Goal: Transaction & Acquisition: Book appointment/travel/reservation

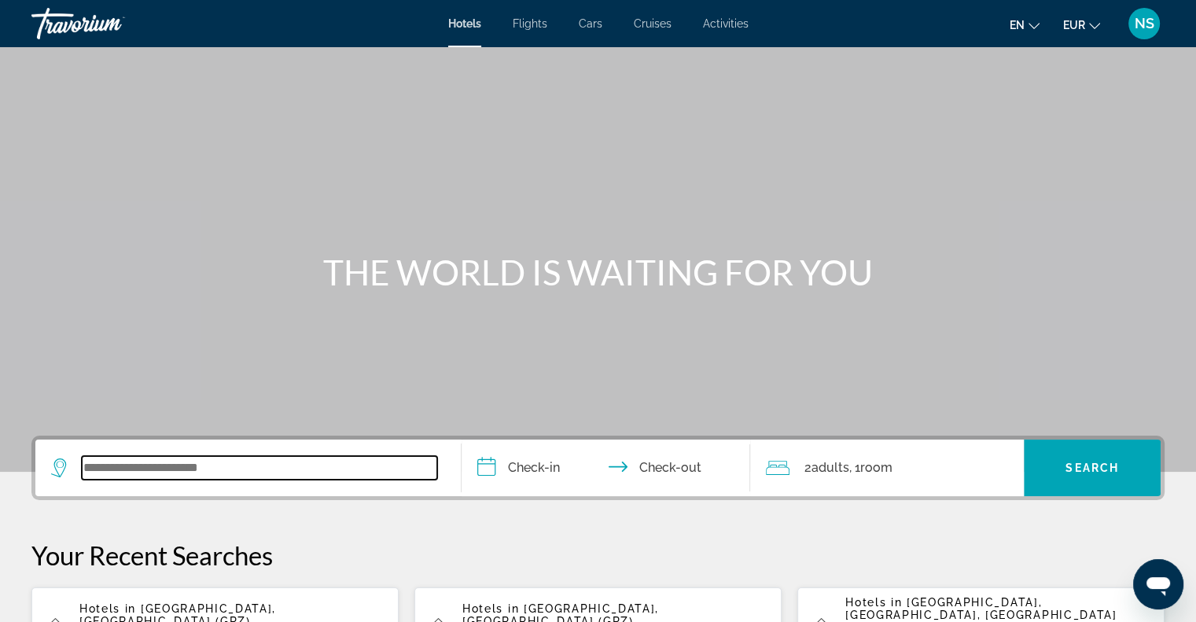
click at [154, 475] on input "Search widget" at bounding box center [259, 468] width 355 height 24
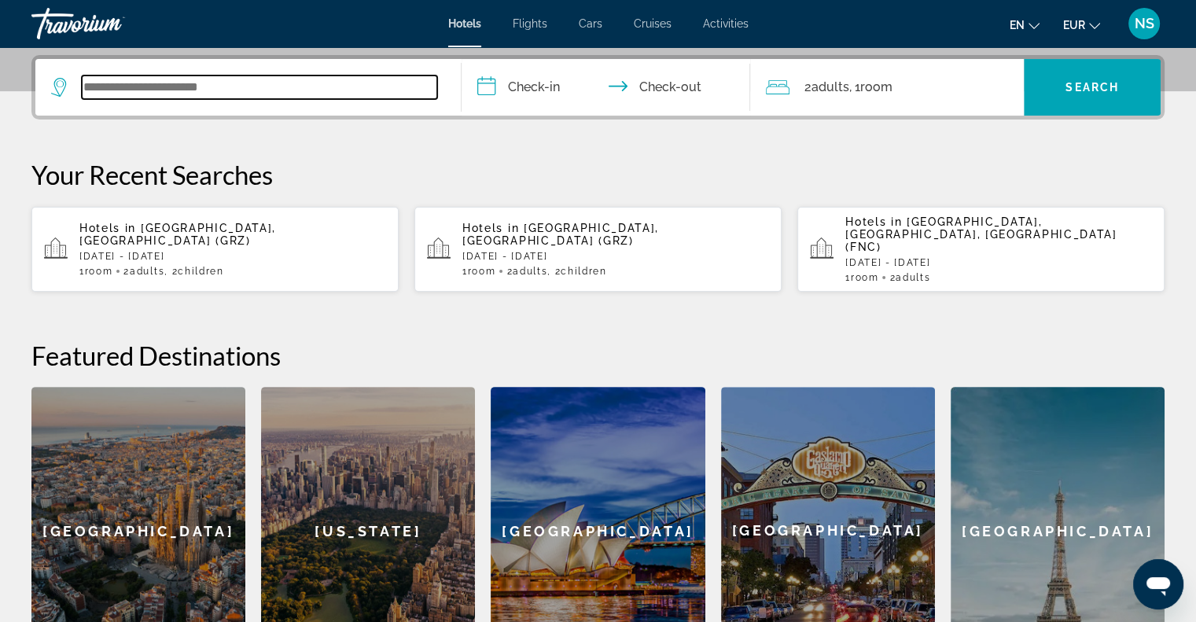
scroll to position [384, 0]
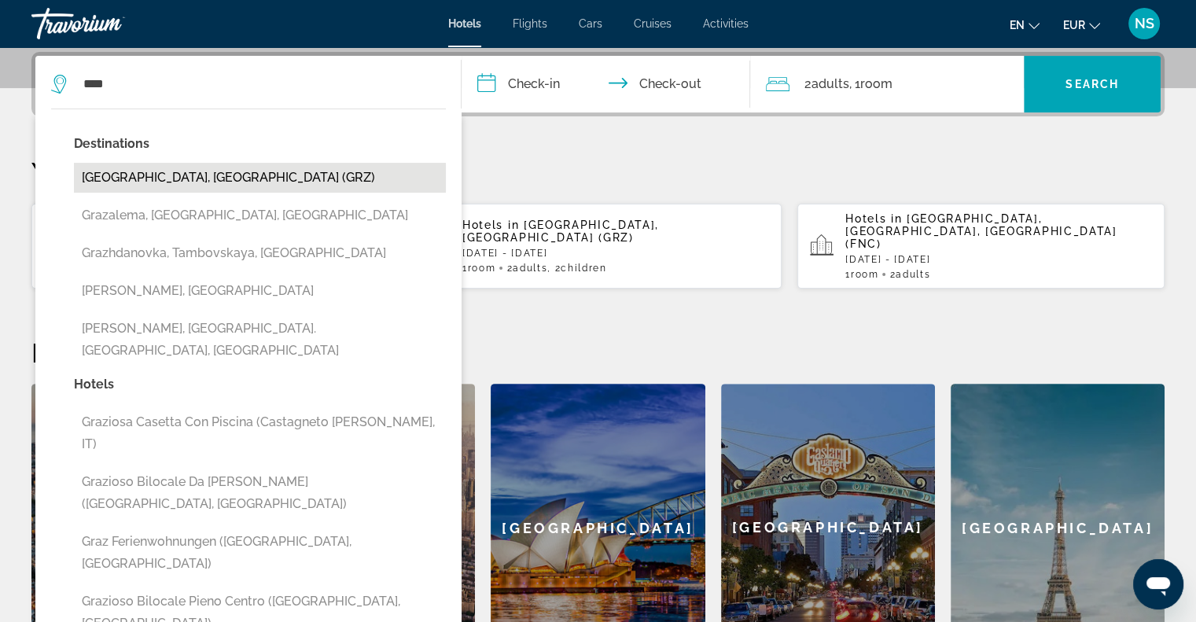
click at [223, 185] on button "[GEOGRAPHIC_DATA], [GEOGRAPHIC_DATA] (GRZ)" at bounding box center [260, 178] width 372 height 30
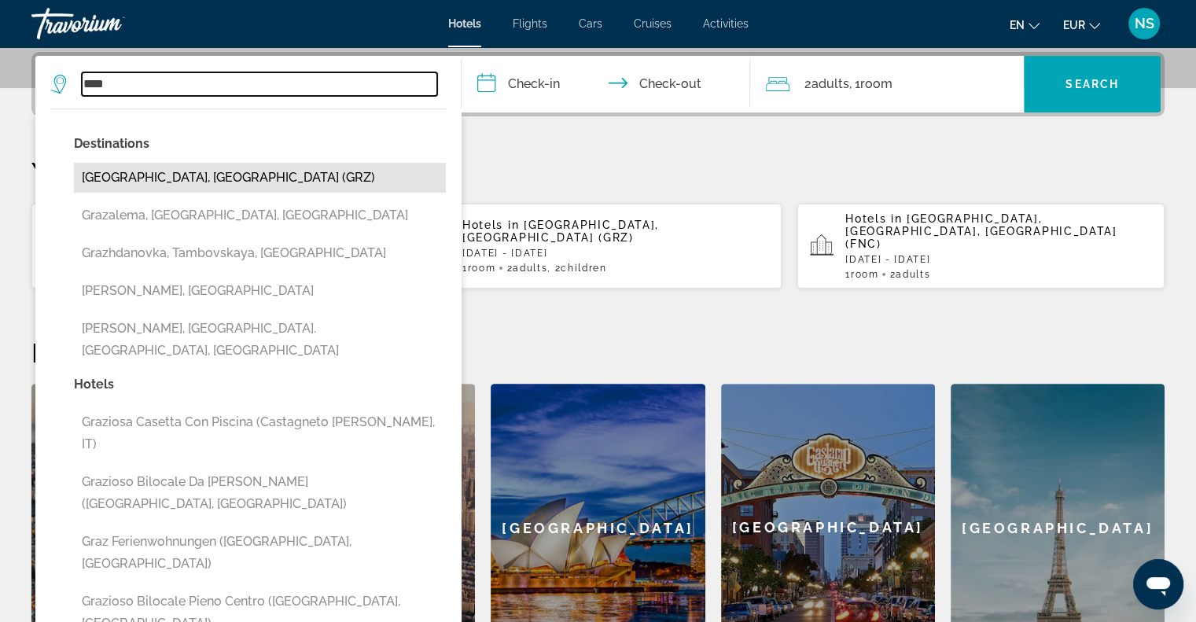
type input "**********"
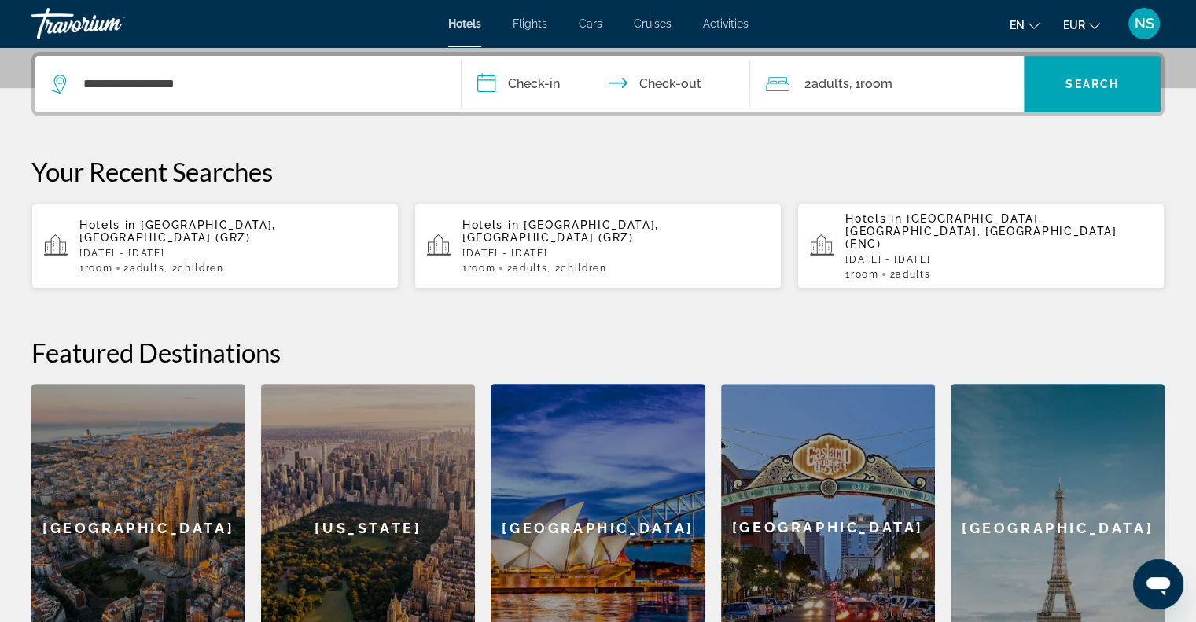
click at [502, 79] on input "**********" at bounding box center [610, 86] width 296 height 61
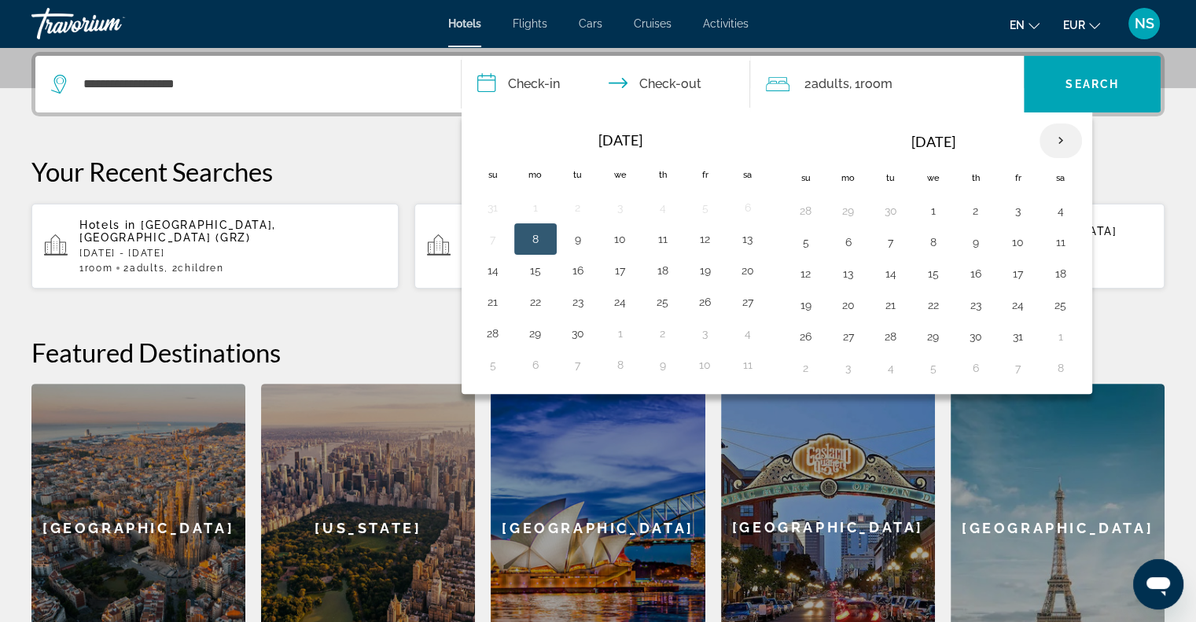
click at [1050, 139] on th "Next month" at bounding box center [1060, 140] width 42 height 35
click at [623, 337] on button "26" at bounding box center [620, 337] width 25 height 22
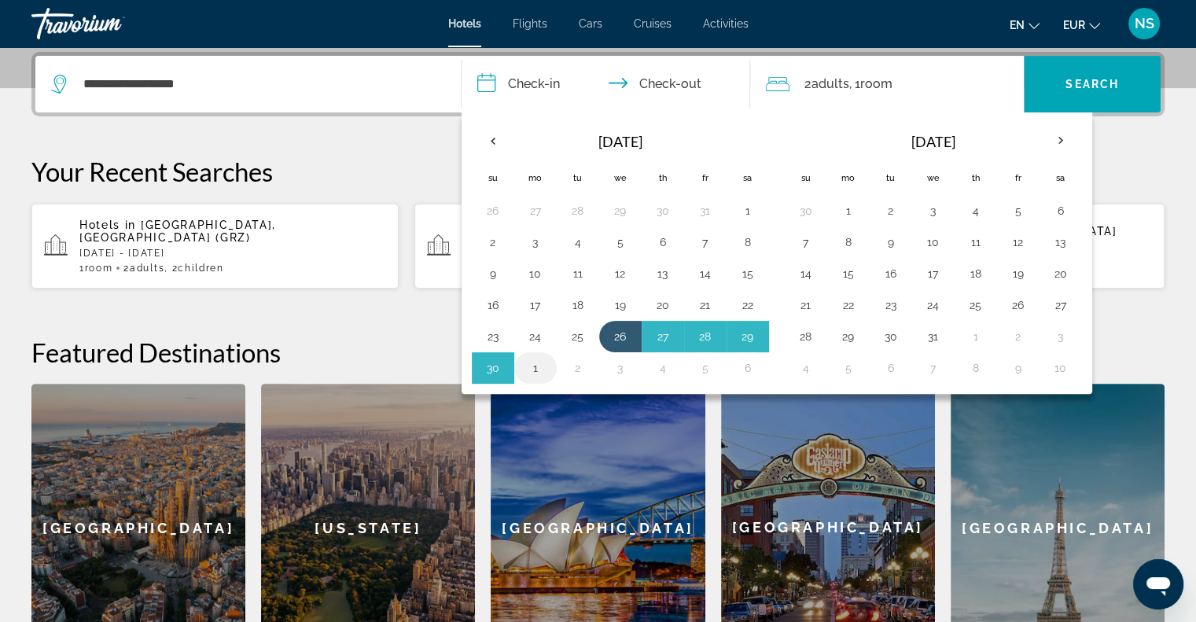
click at [537, 369] on button "1" at bounding box center [535, 368] width 25 height 22
type input "**********"
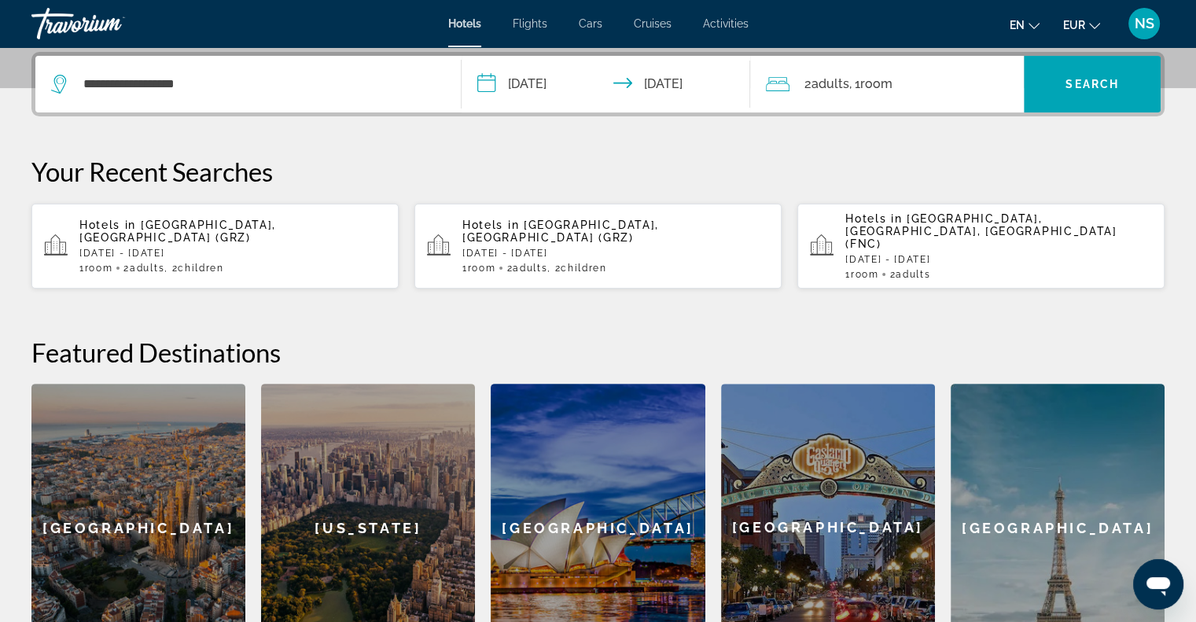
click at [903, 87] on div "2 Adult Adults , 1 Room rooms" at bounding box center [895, 84] width 258 height 22
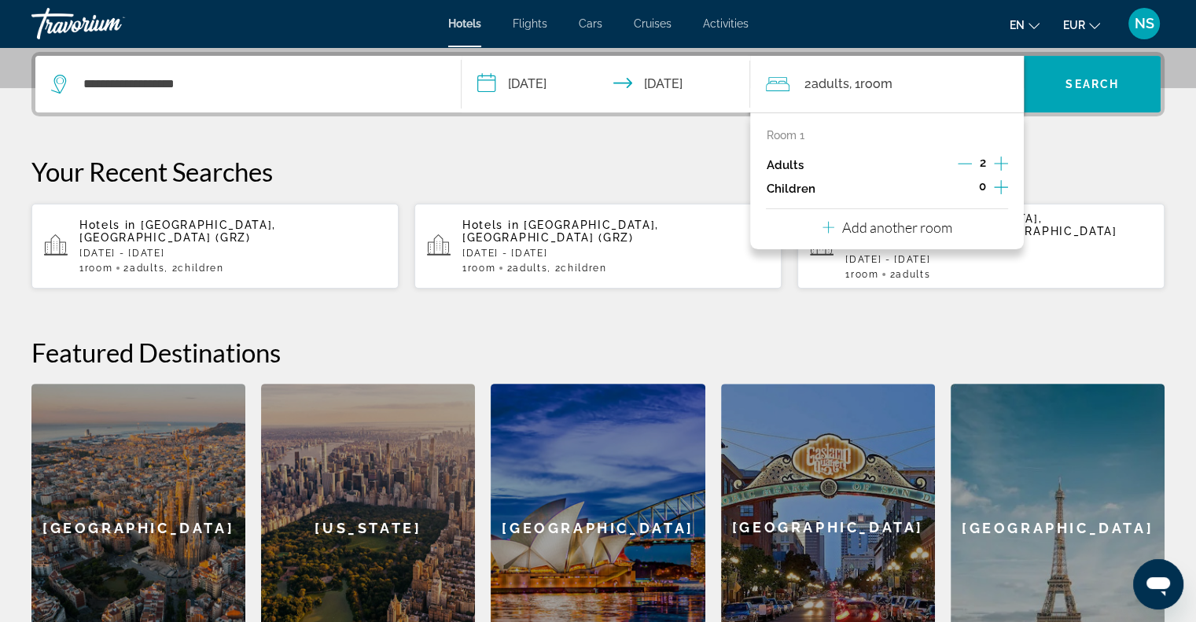
click at [997, 185] on icon "Increment children" at bounding box center [1001, 187] width 14 height 19
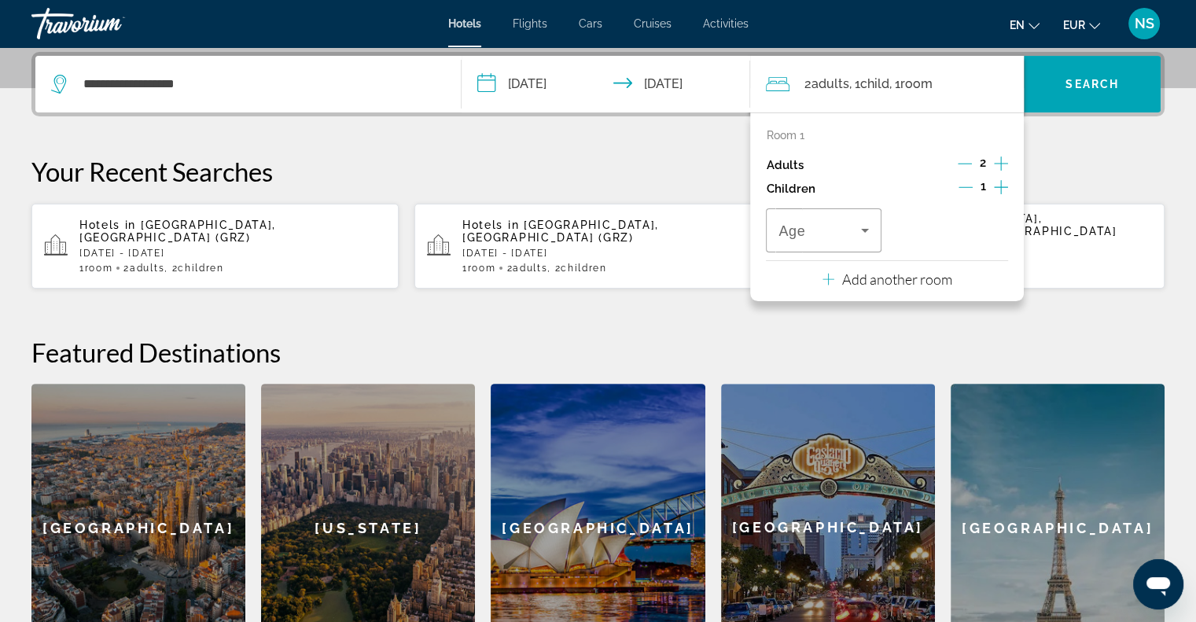
click at [999, 185] on icon "Increment children" at bounding box center [1001, 187] width 14 height 19
click at [868, 251] on div "Age" at bounding box center [823, 230] width 115 height 44
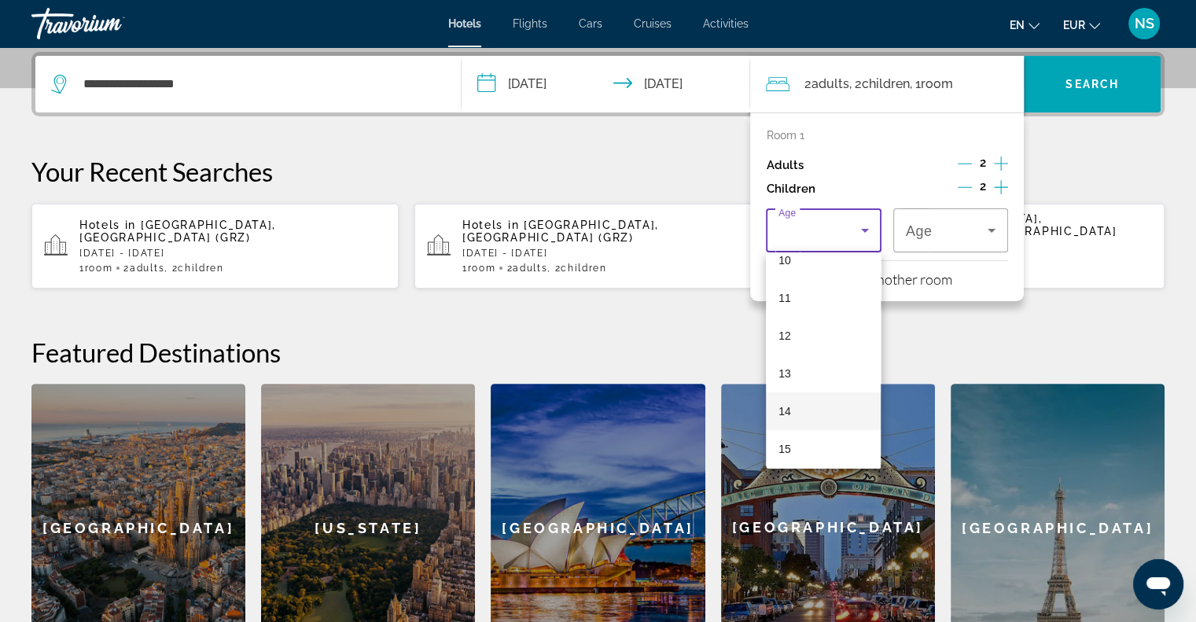
scroll to position [472, 0]
click at [822, 437] on mat-option "17" at bounding box center [823, 448] width 115 height 38
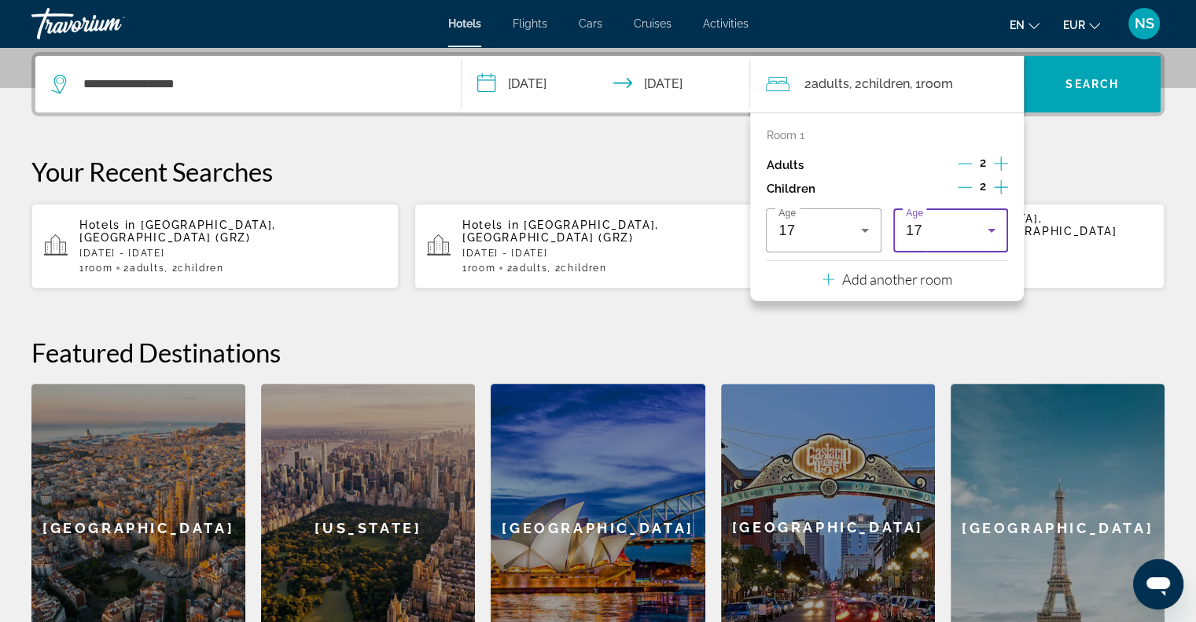
click at [977, 222] on div "17" at bounding box center [947, 230] width 82 height 19
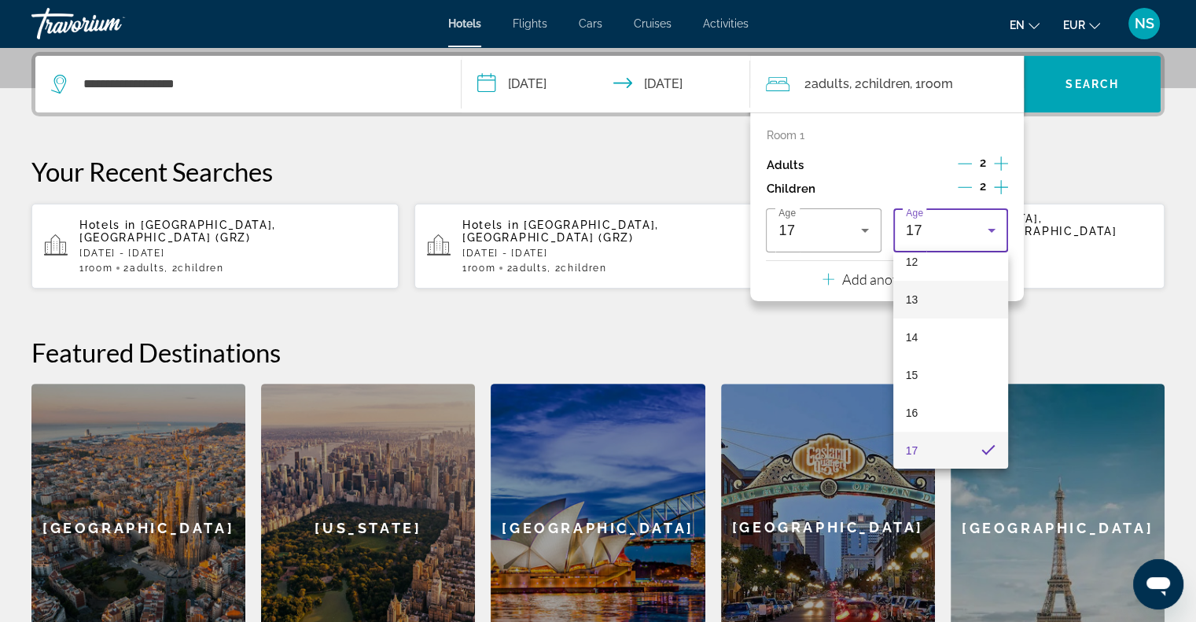
scroll to position [475, 0]
click at [937, 320] on mat-option "14" at bounding box center [950, 331] width 115 height 38
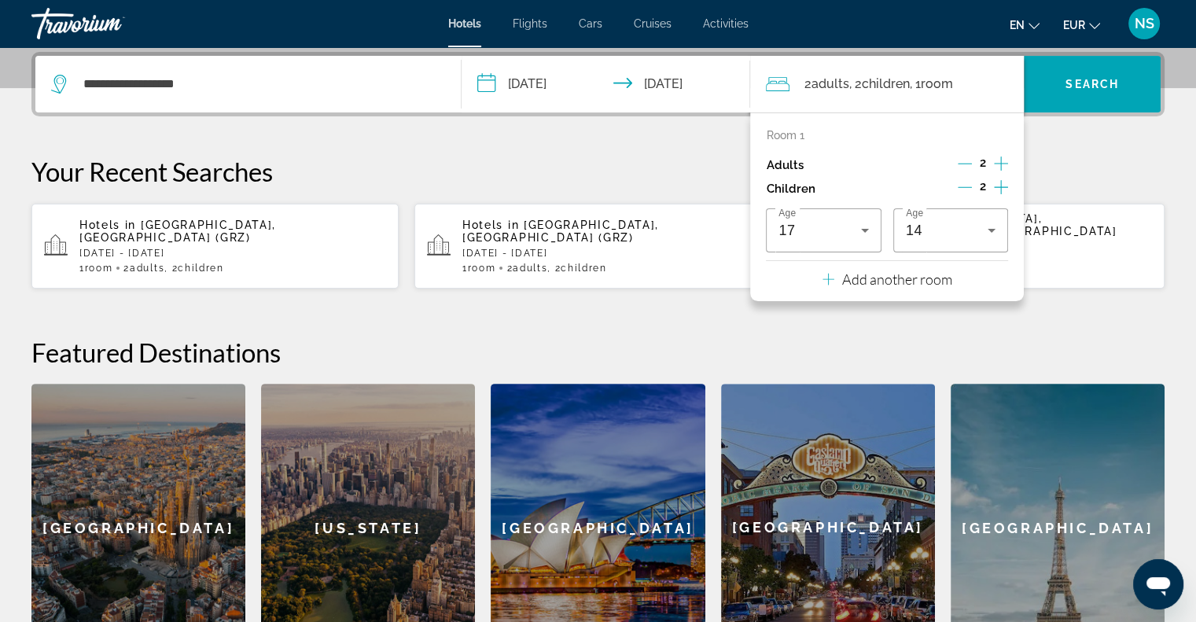
click at [905, 282] on p "Add another room" at bounding box center [897, 278] width 110 height 17
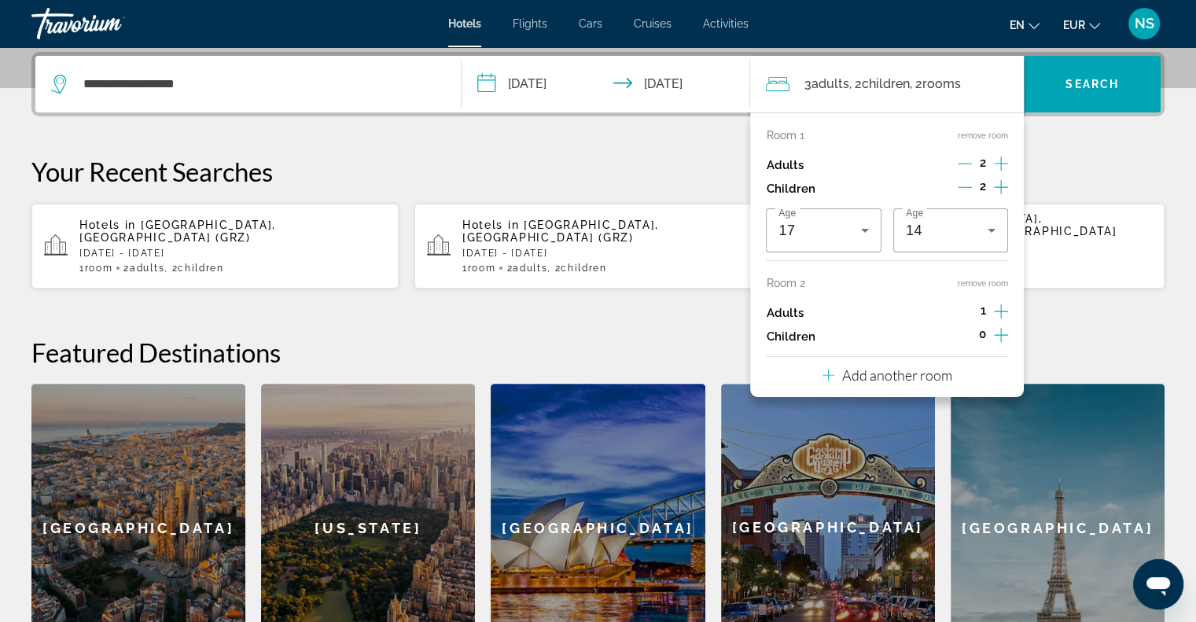
click at [994, 340] on icon "Increment children" at bounding box center [1001, 335] width 14 height 19
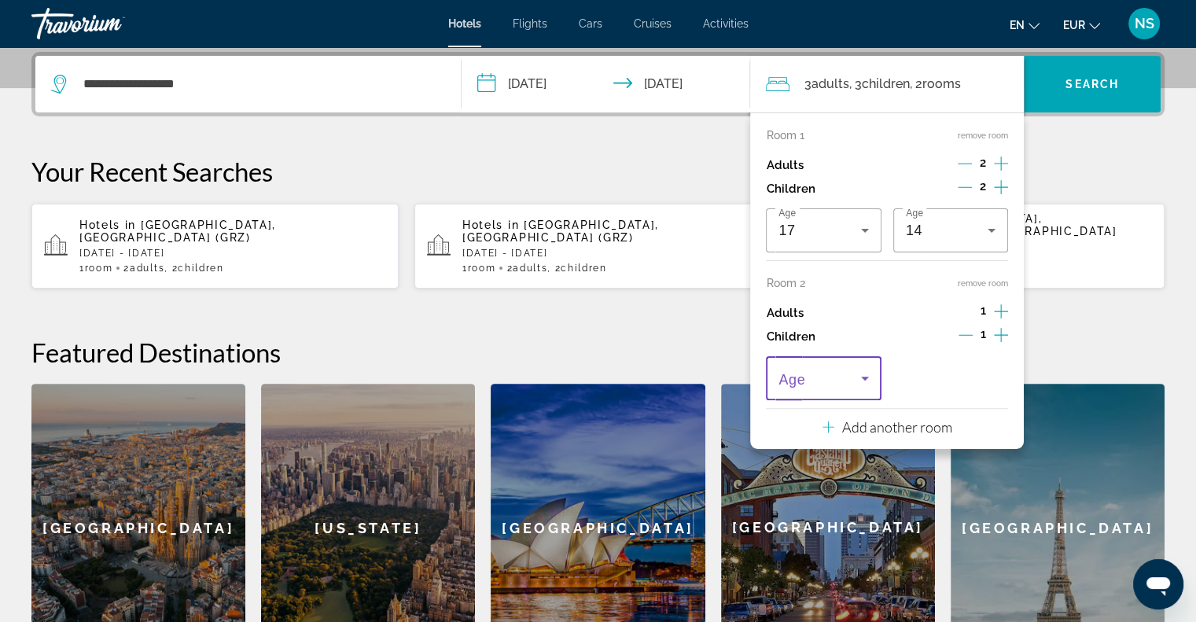
click at [872, 383] on icon "Travelers: 3 adults, 3 children" at bounding box center [864, 378] width 19 height 19
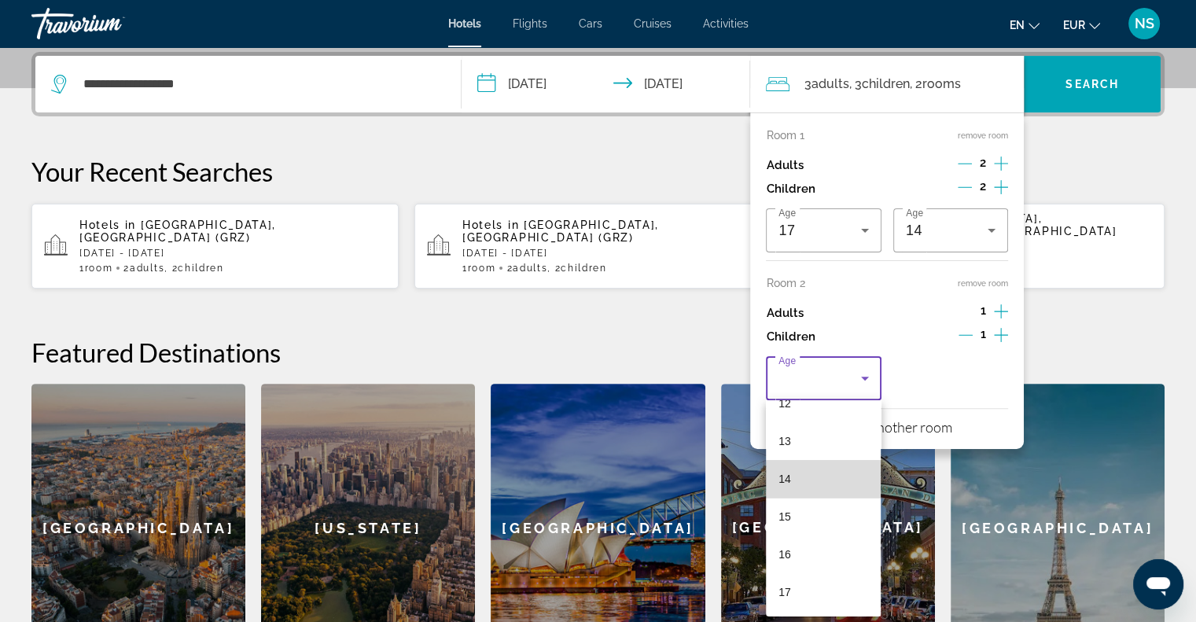
click at [830, 481] on mat-option "14" at bounding box center [823, 479] width 115 height 38
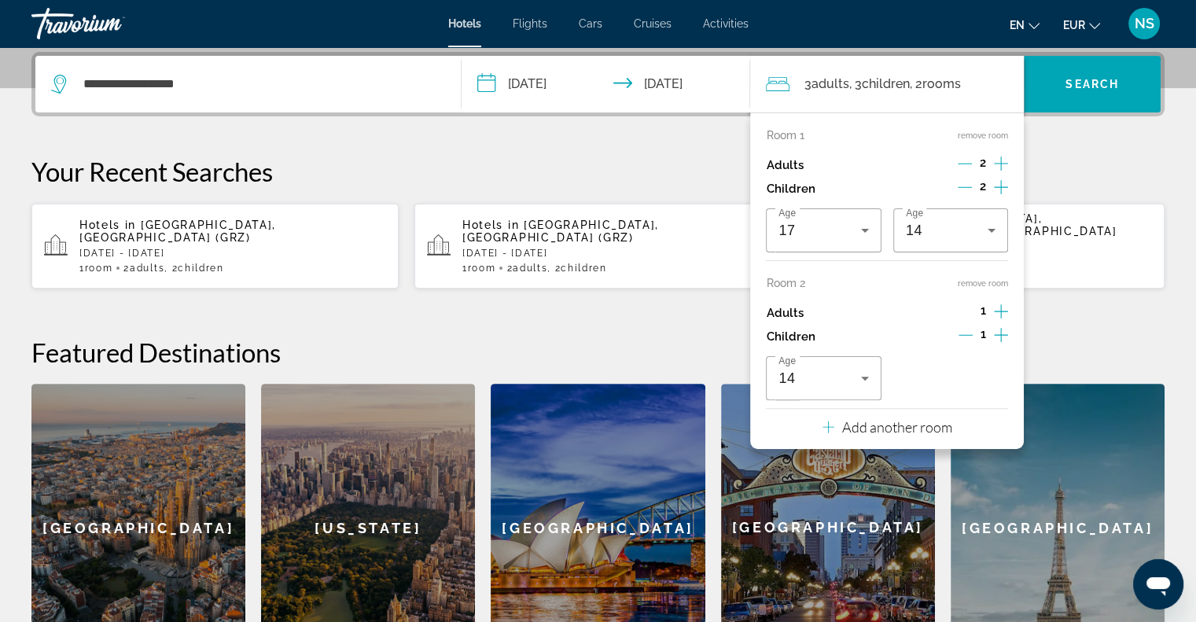
click at [969, 182] on icon "Decrement children" at bounding box center [965, 187] width 14 height 14
click at [968, 162] on icon "Decrement adults" at bounding box center [965, 163] width 14 height 14
click at [1069, 65] on span "Search widget" at bounding box center [1092, 84] width 137 height 38
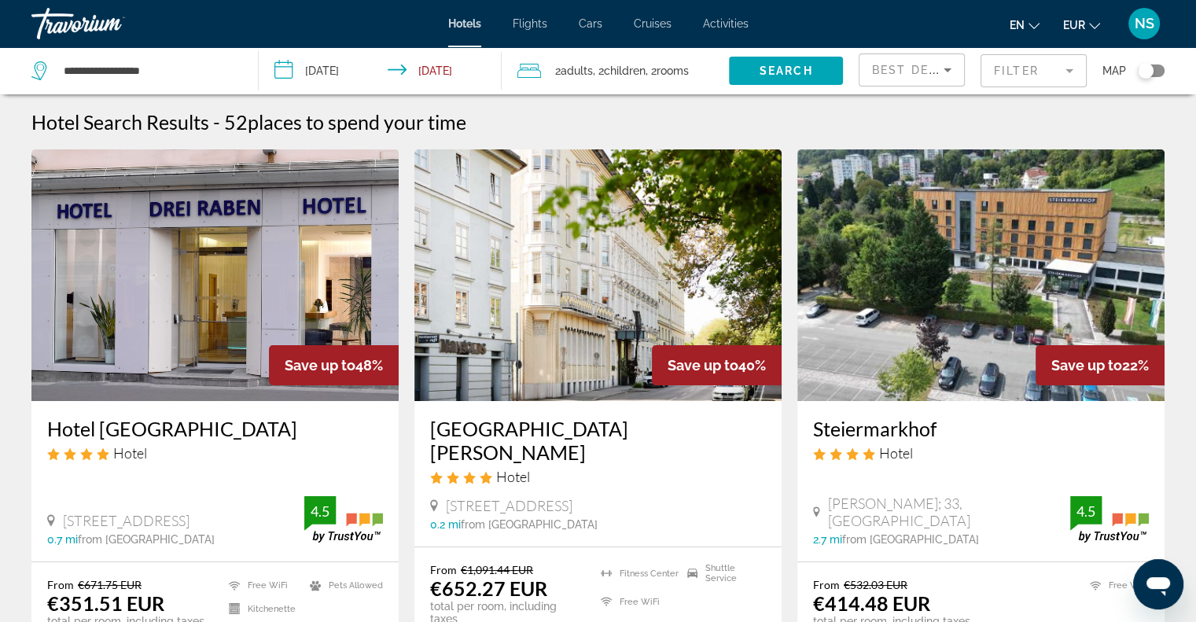
click at [1012, 64] on mat-form-field "Filter" at bounding box center [1033, 70] width 106 height 33
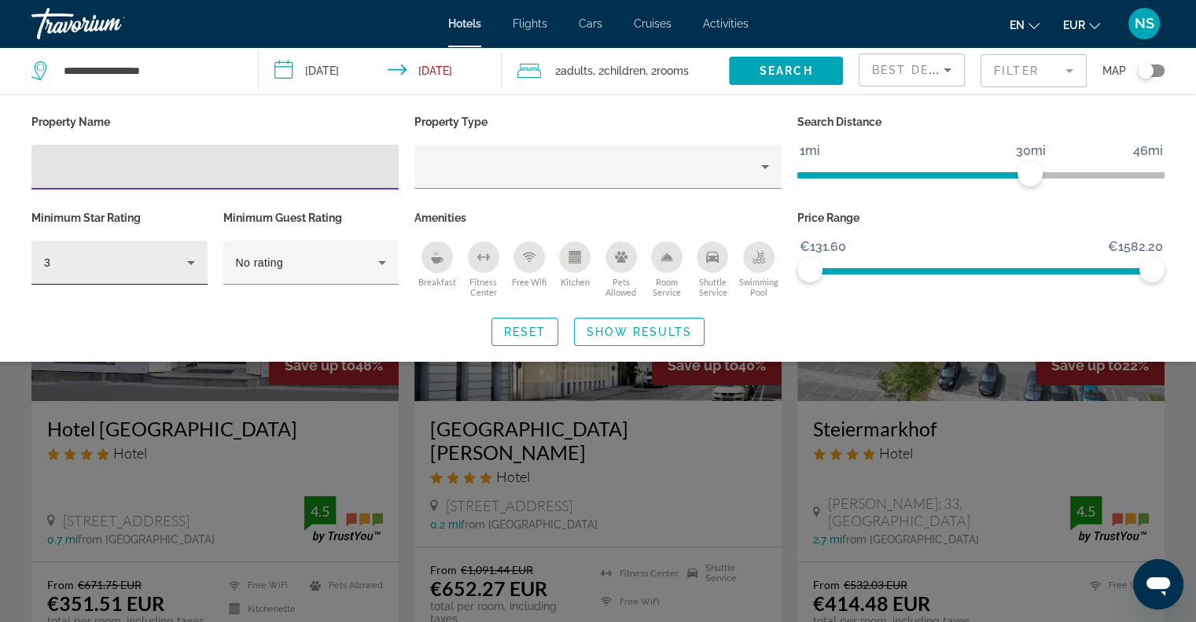
click at [197, 250] on div "3" at bounding box center [119, 263] width 176 height 44
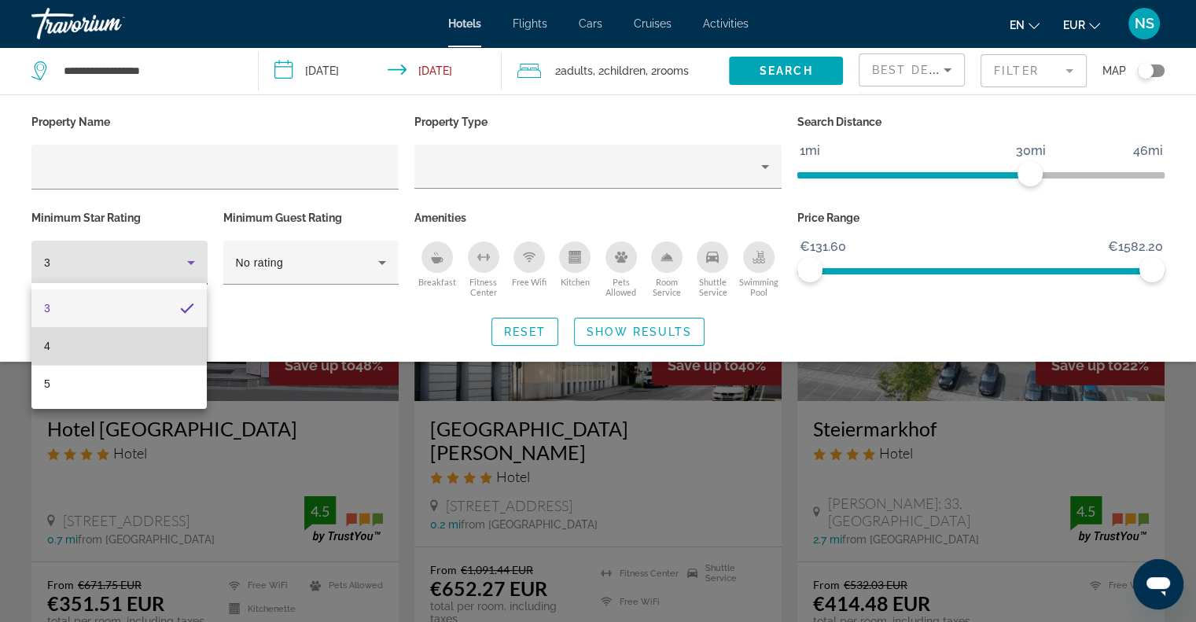
click at [186, 332] on mat-option "4" at bounding box center [118, 346] width 175 height 38
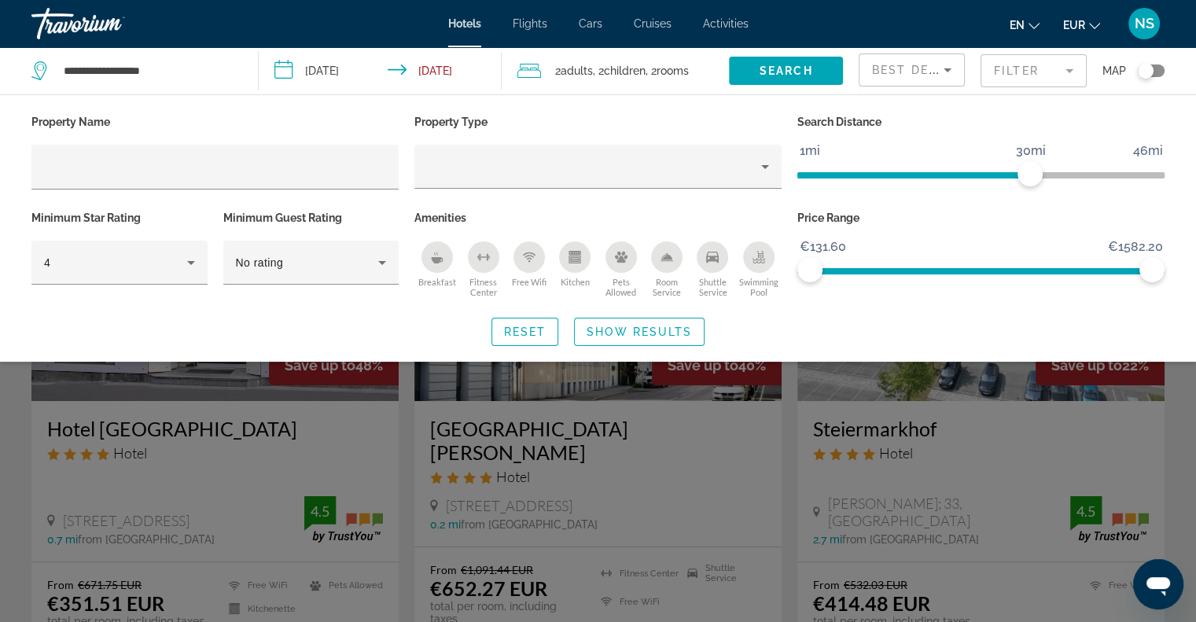
click at [568, 257] on icon "Kitchen" at bounding box center [574, 257] width 13 height 13
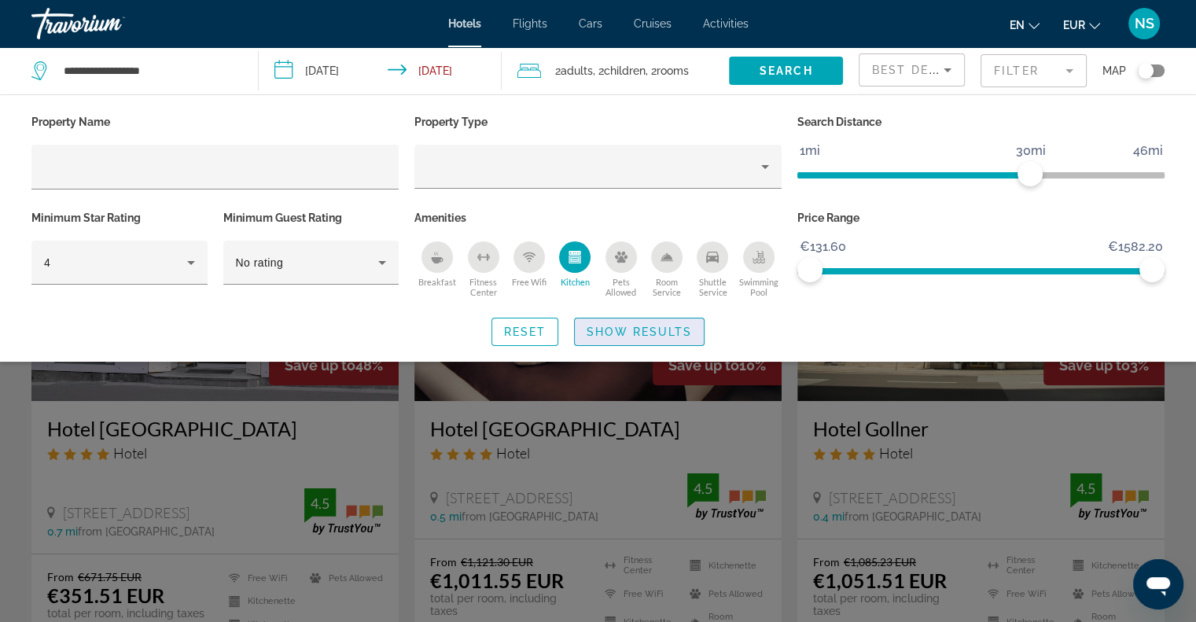
click at [642, 339] on span "Search widget" at bounding box center [639, 332] width 129 height 38
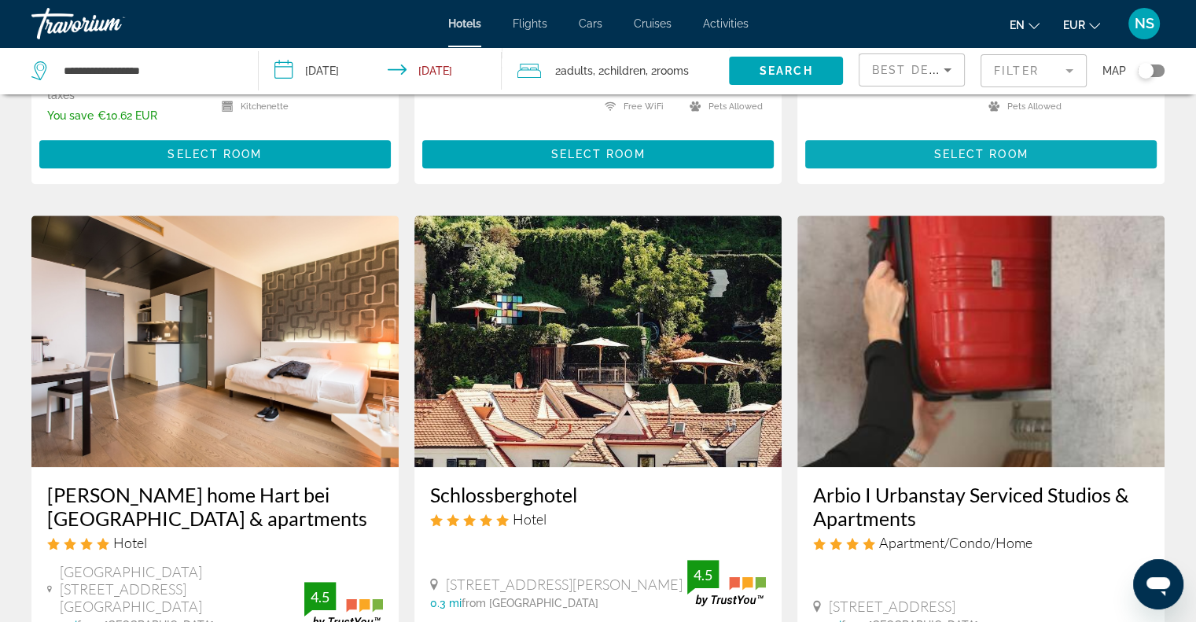
scroll to position [1216, 0]
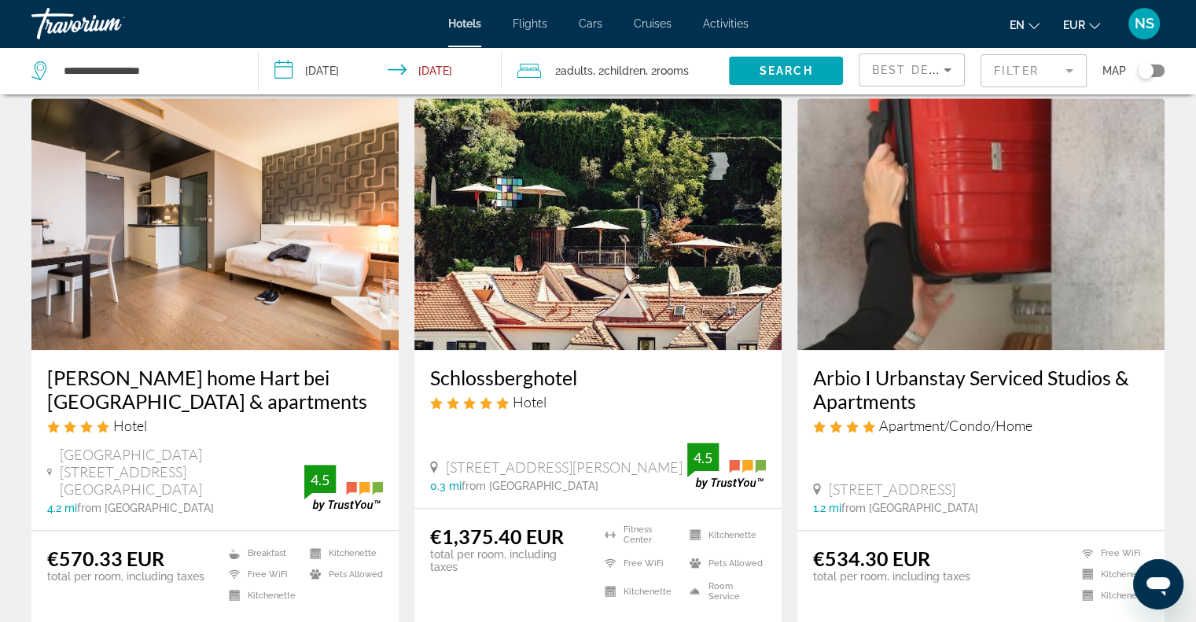
click at [79, 28] on div "Travorium" at bounding box center [109, 23] width 157 height 41
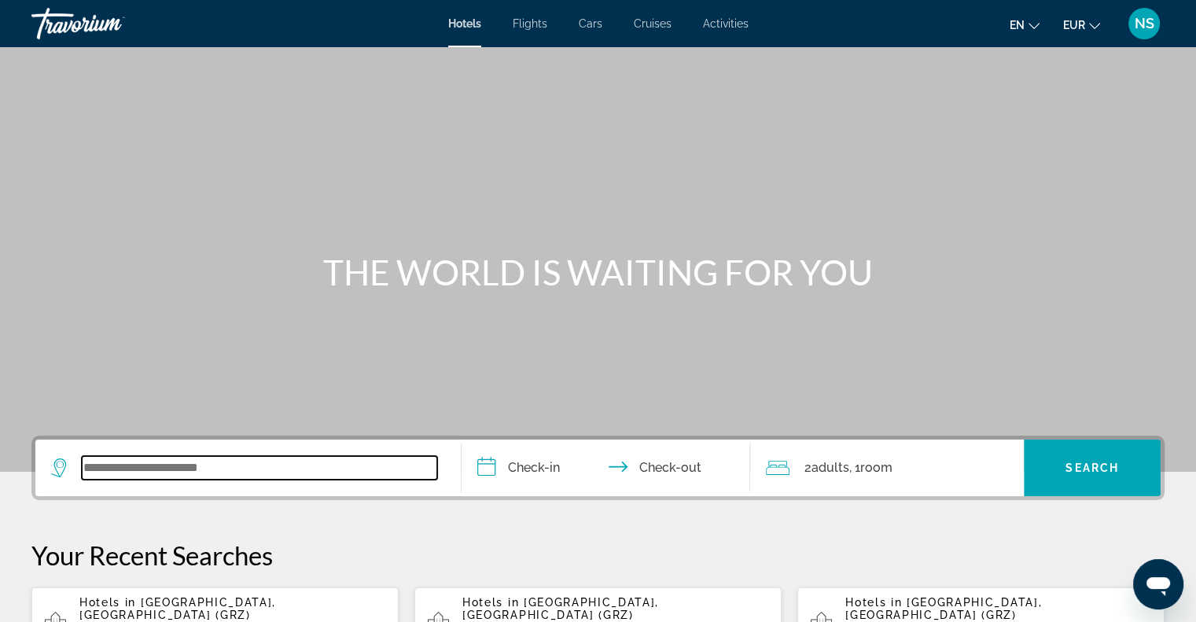
click at [157, 469] on input "Search widget" at bounding box center [259, 468] width 355 height 24
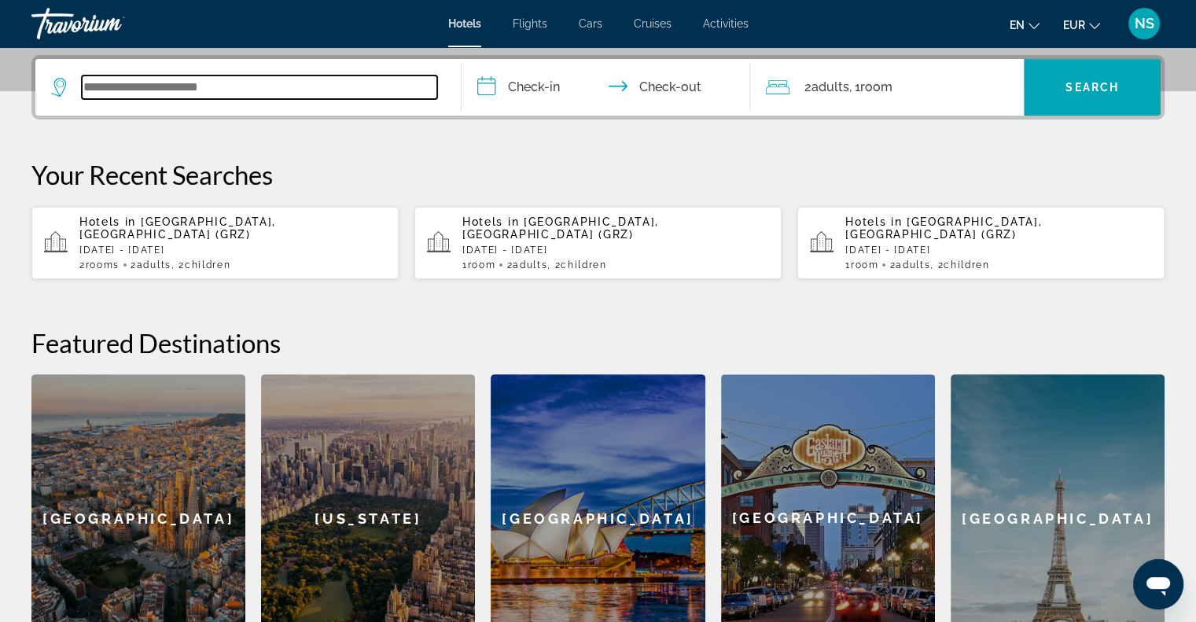
scroll to position [384, 0]
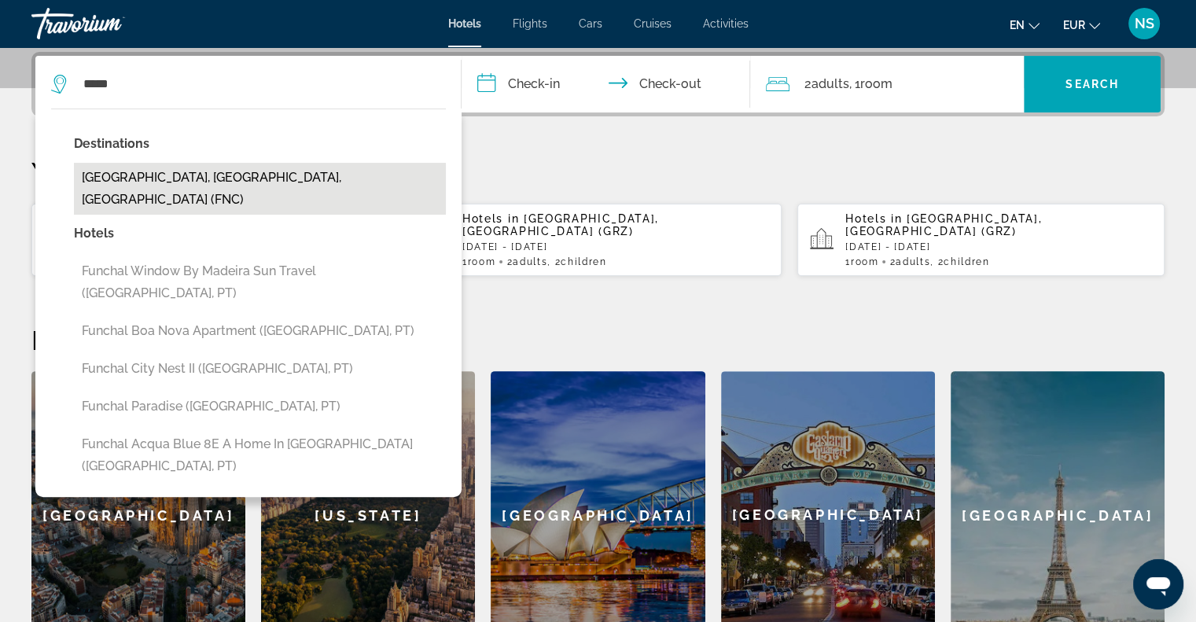
click at [242, 172] on button "[GEOGRAPHIC_DATA], [GEOGRAPHIC_DATA], [GEOGRAPHIC_DATA] (FNC)" at bounding box center [260, 189] width 372 height 52
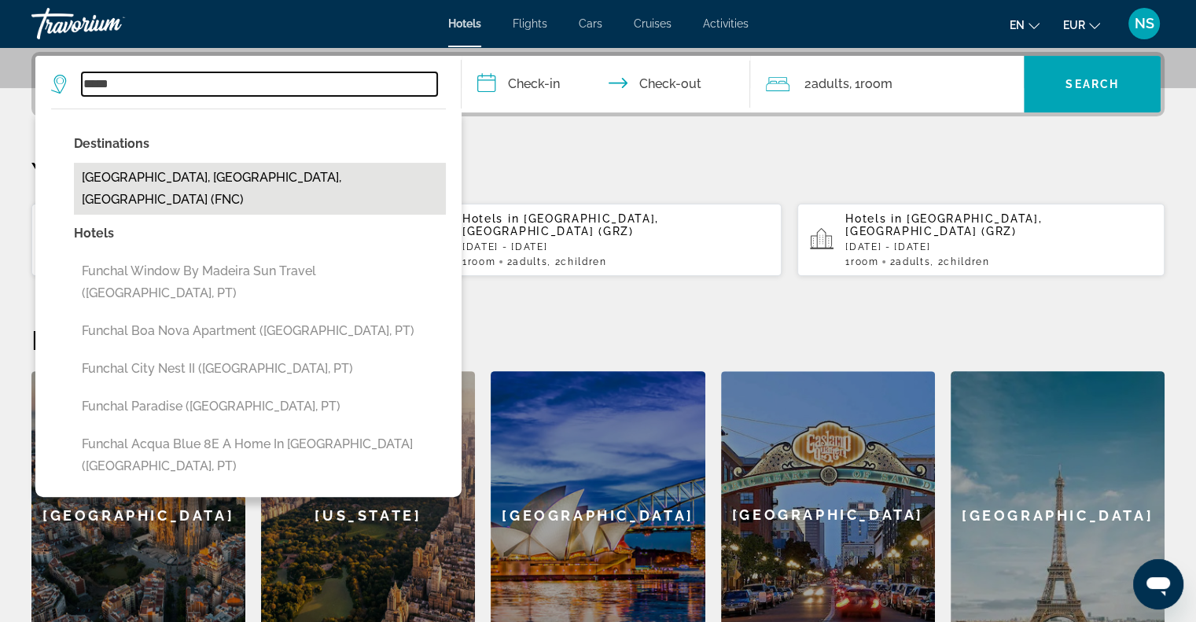
type input "**********"
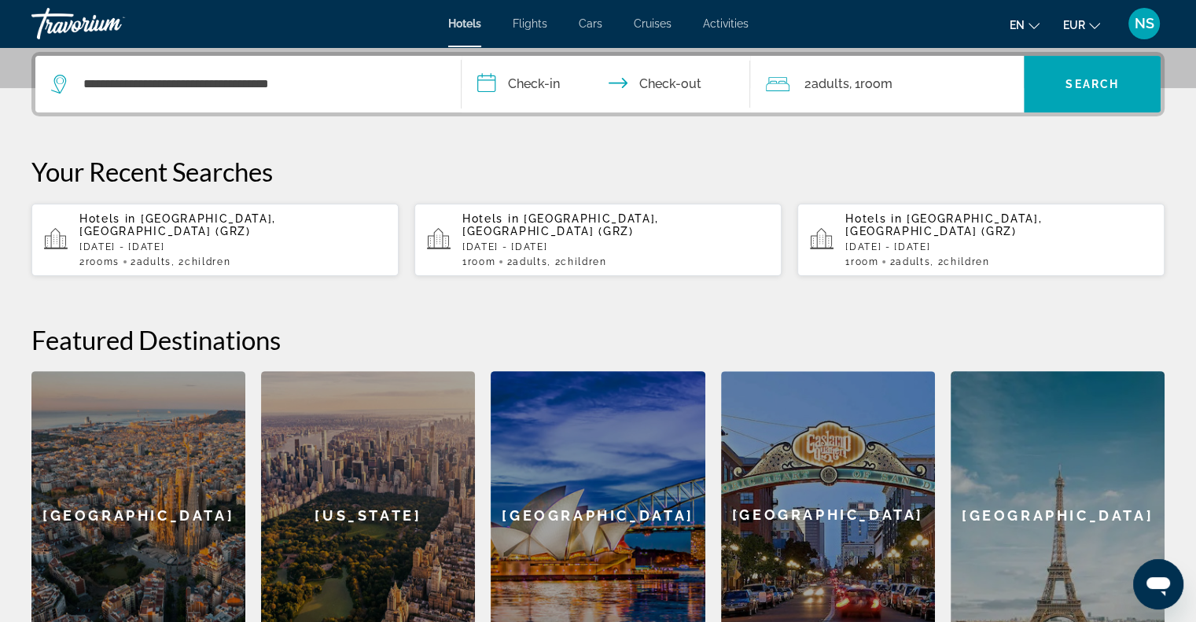
click at [516, 83] on input "**********" at bounding box center [610, 86] width 296 height 61
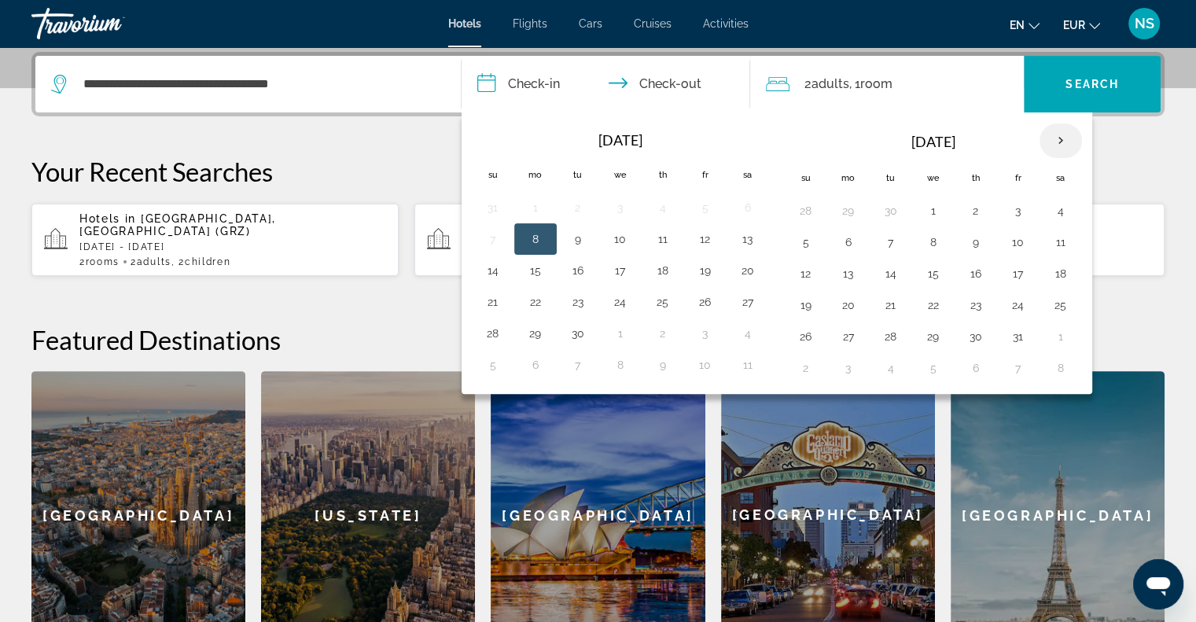
click at [1056, 138] on th "Next month" at bounding box center [1060, 140] width 42 height 35
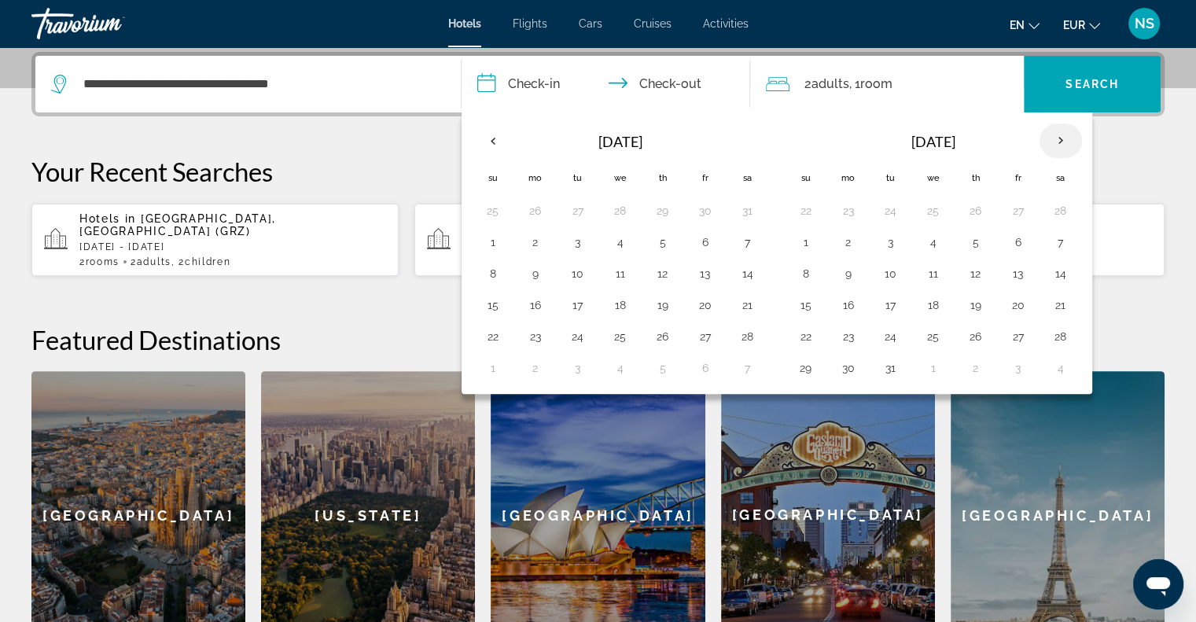
click at [1056, 138] on th "Next month" at bounding box center [1060, 140] width 42 height 35
click at [889, 279] on button "14" at bounding box center [890, 274] width 25 height 22
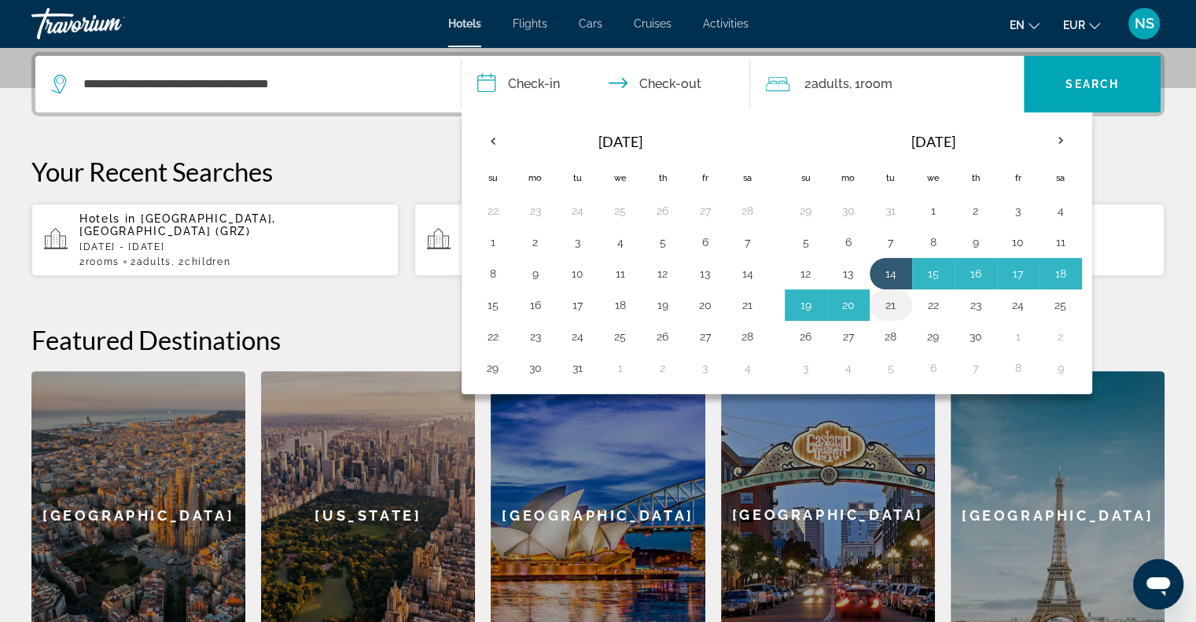
click at [881, 298] on button "21" at bounding box center [890, 305] width 25 height 22
type input "**********"
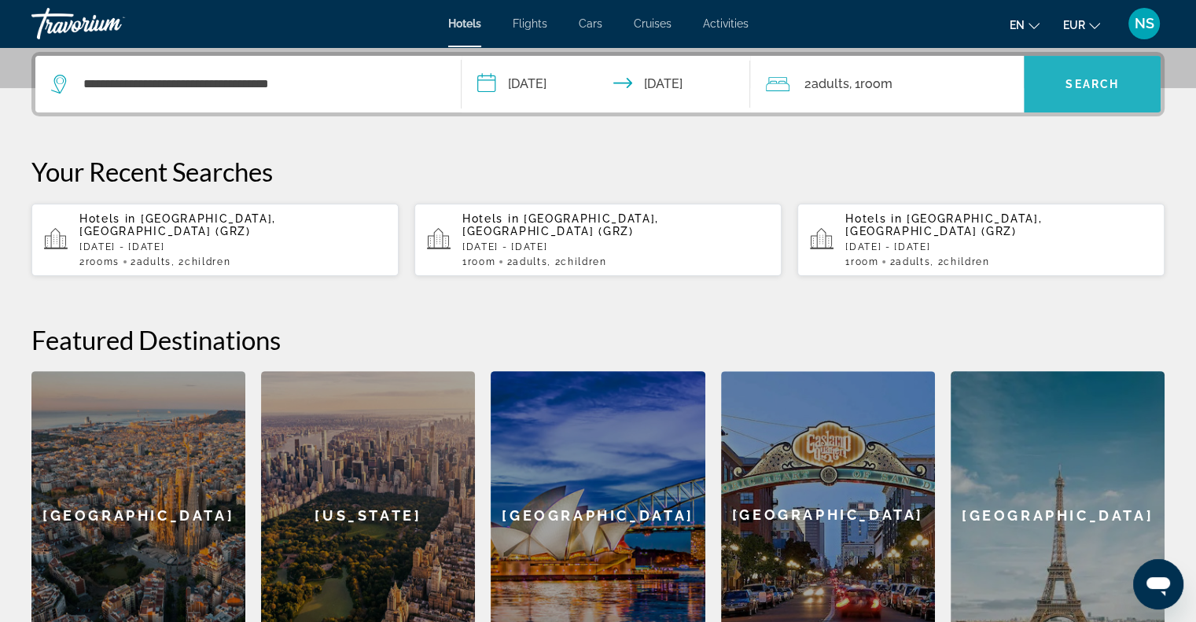
click at [1088, 83] on span "Search" at bounding box center [1091, 84] width 53 height 13
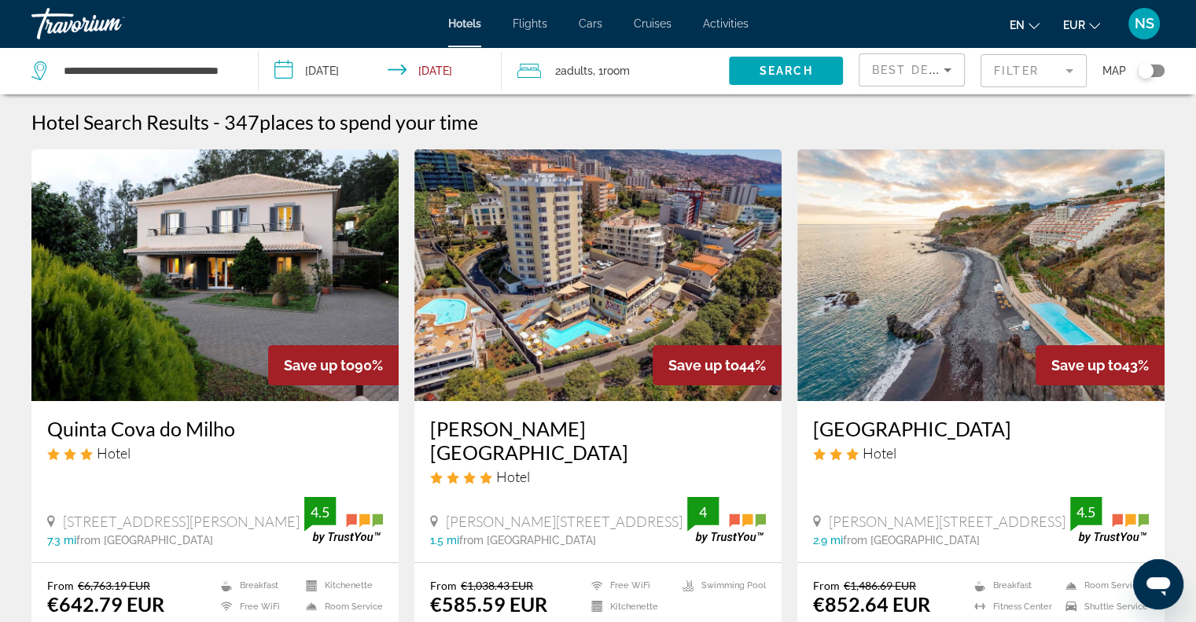
click at [1161, 69] on div "Toggle map" at bounding box center [1151, 70] width 27 height 13
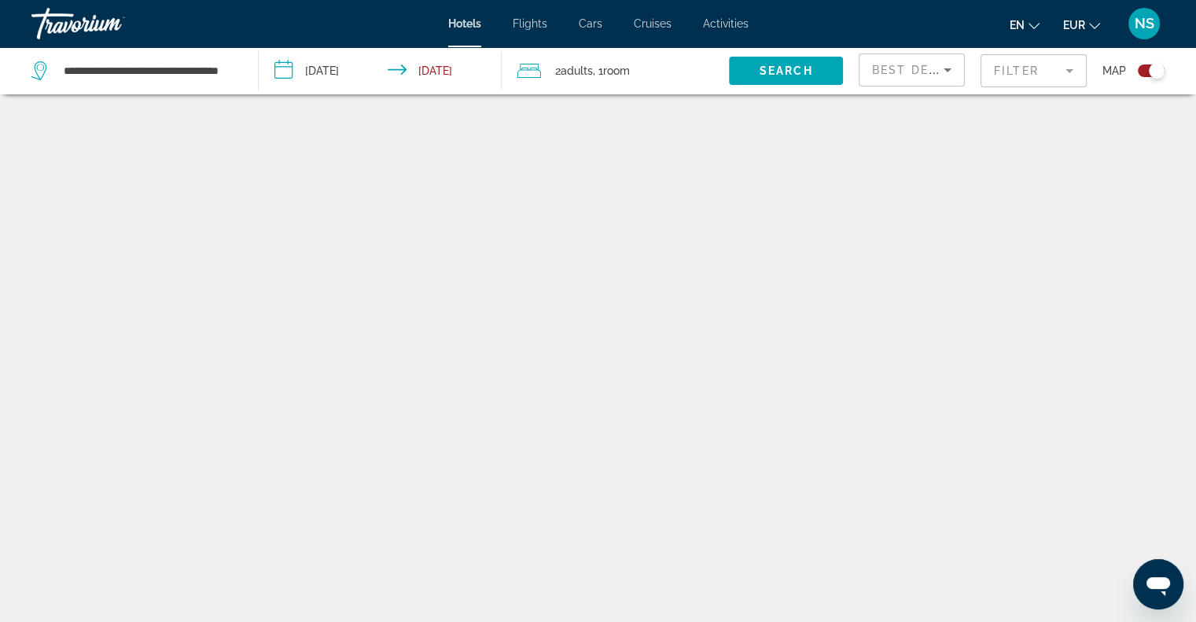
scroll to position [94, 0]
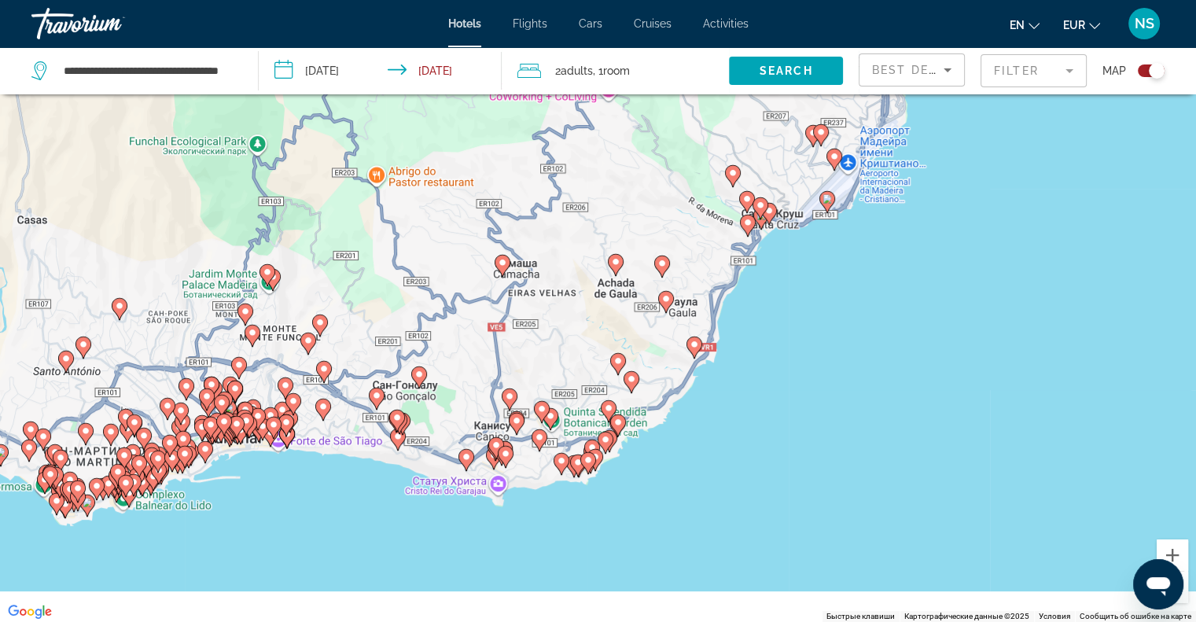
drag, startPoint x: 746, startPoint y: 443, endPoint x: 811, endPoint y: 346, distance: 116.9
click at [811, 346] on div "Чтобы активировать перетаскивание с помощью клавиатуры, нажмите Alt + Ввод. Пос…" at bounding box center [598, 311] width 1196 height 622
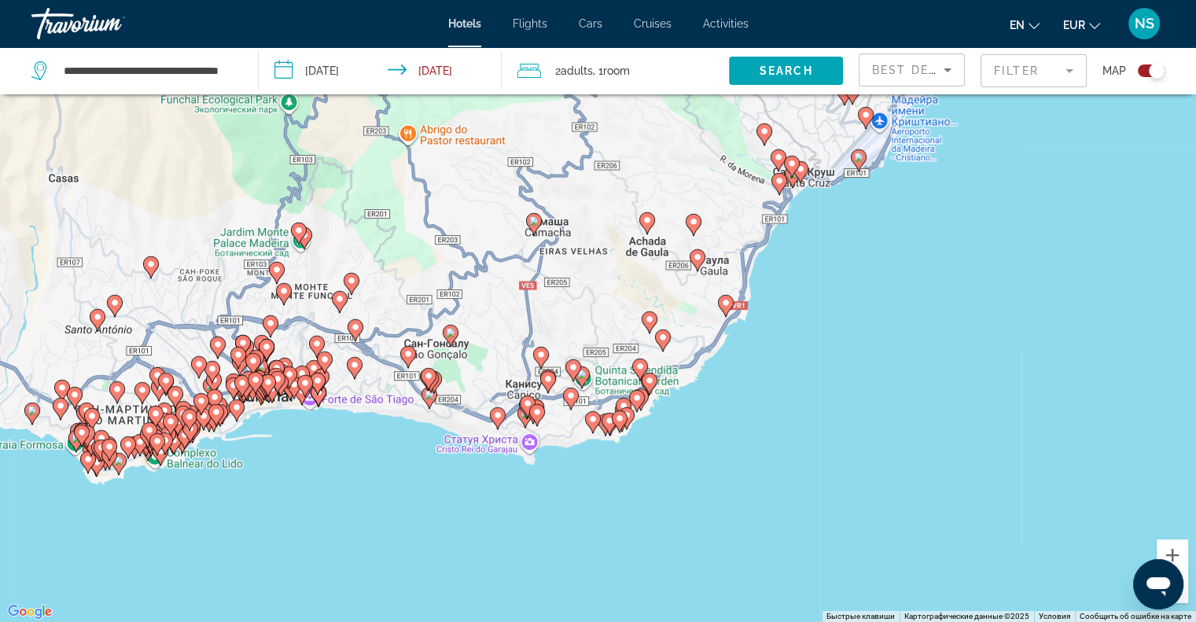
click at [726, 306] on image "Main content" at bounding box center [725, 302] width 9 height 9
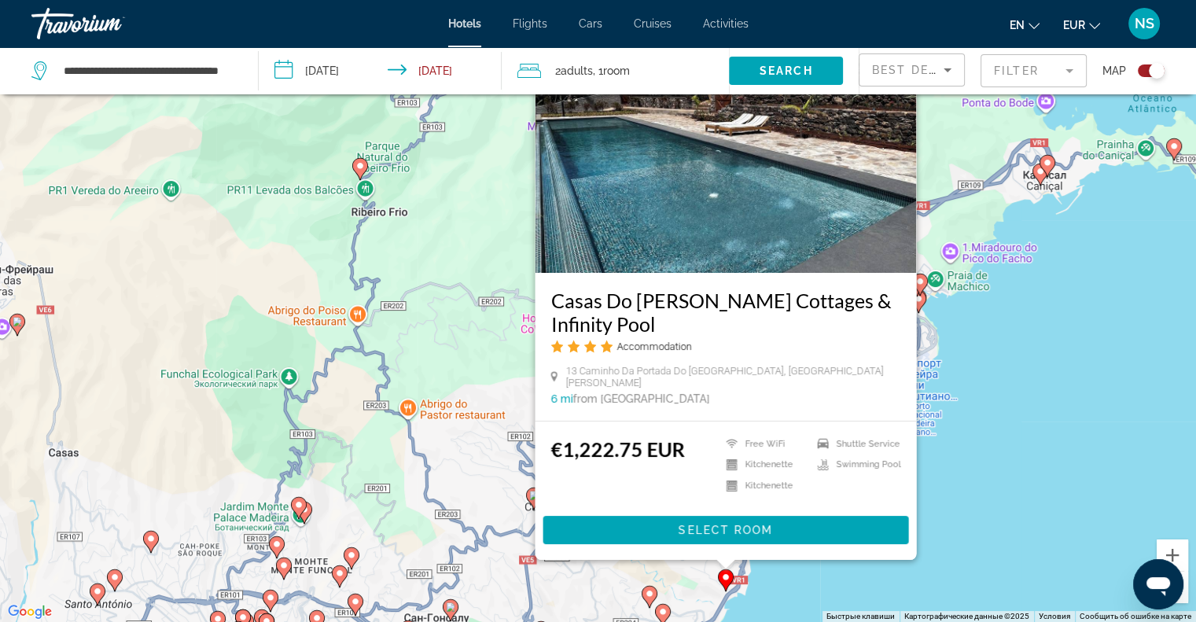
click at [1120, 467] on div "Чтобы активировать перетаскивание с помощью клавиатуры, нажмите Alt + Ввод. Пос…" at bounding box center [598, 311] width 1196 height 622
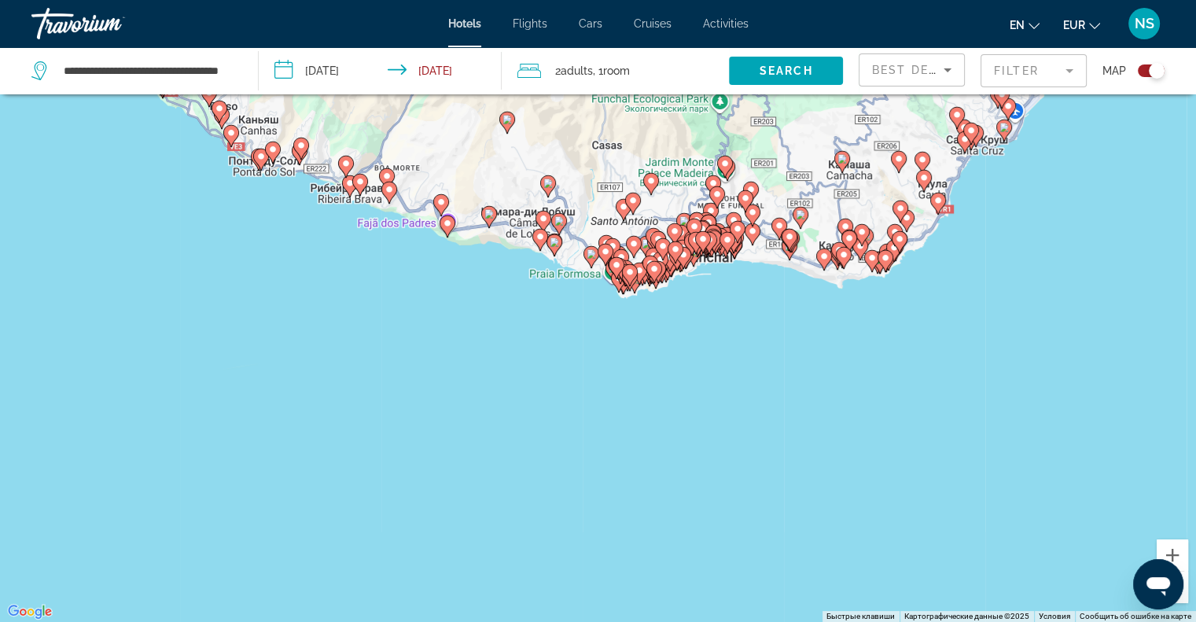
drag, startPoint x: 999, startPoint y: 554, endPoint x: 1016, endPoint y: 250, distance: 304.8
click at [1016, 250] on div "Чтобы активировать перетаскивание с помощью клавиатуры, нажмите Alt + Ввод. Пос…" at bounding box center [598, 311] width 1196 height 622
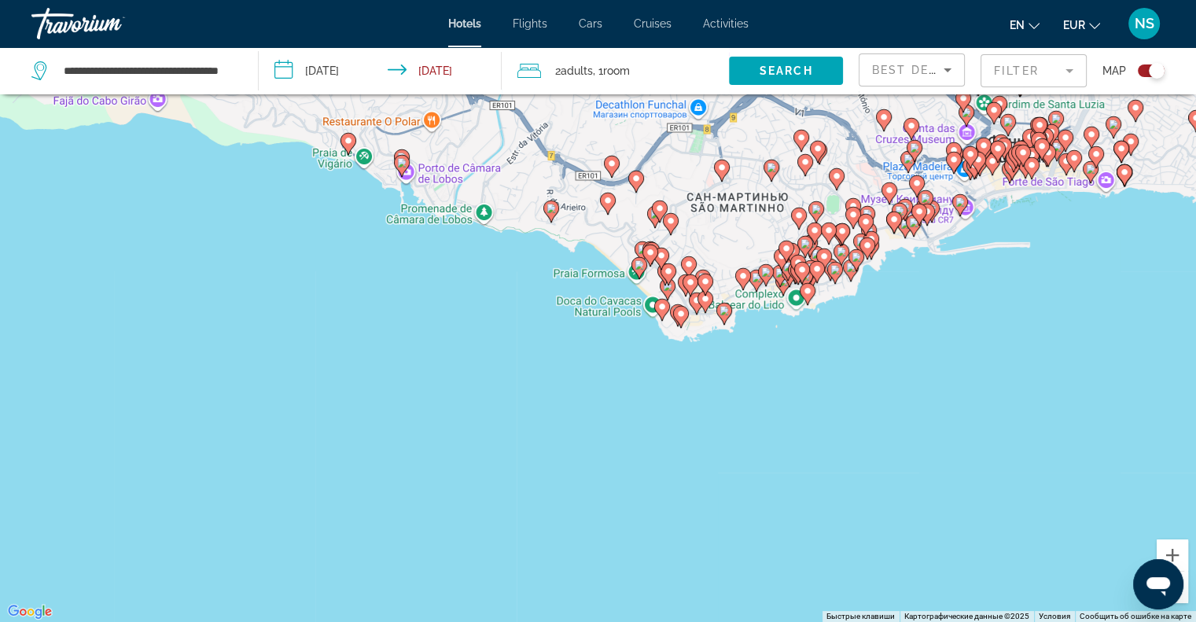
click at [803, 292] on image "Main content" at bounding box center [807, 290] width 9 height 9
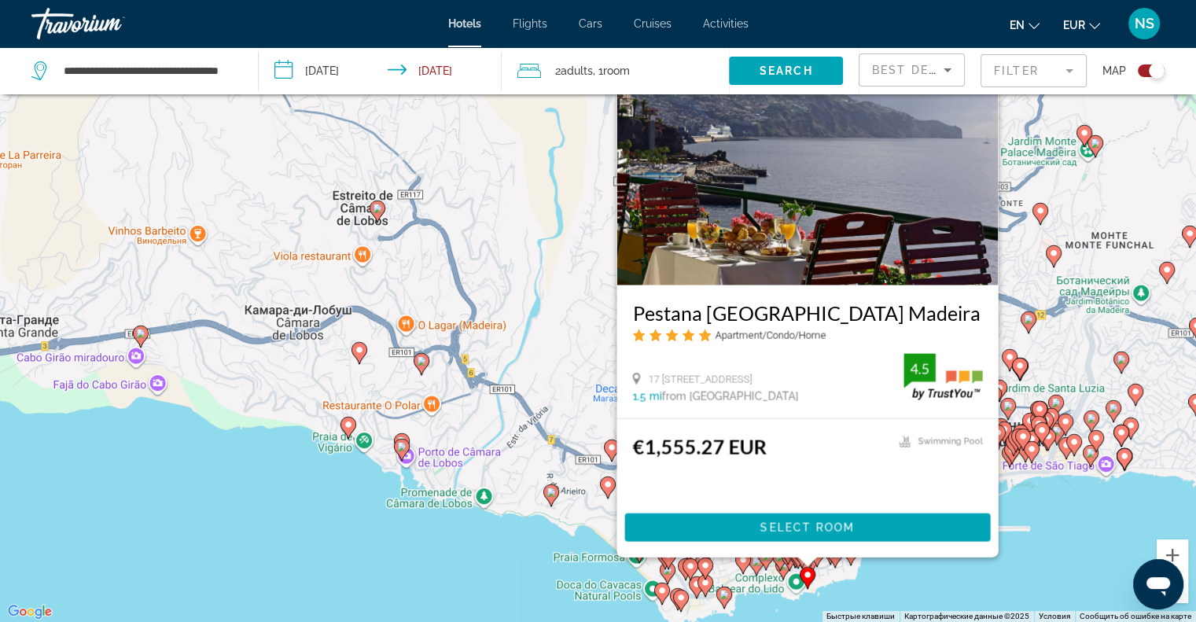
click at [724, 589] on icon "Main content" at bounding box center [723, 597] width 14 height 20
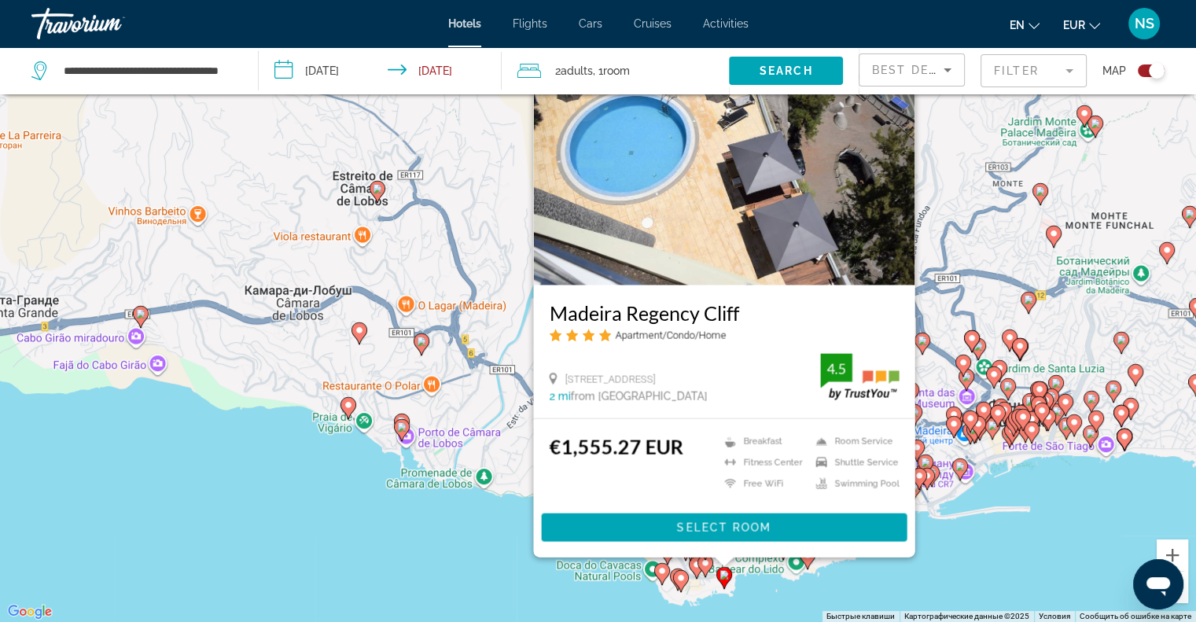
click at [1006, 569] on div "Чтобы активировать перетаскивание с помощью клавиатуры, нажмите Alt + Ввод. Пос…" at bounding box center [598, 311] width 1196 height 622
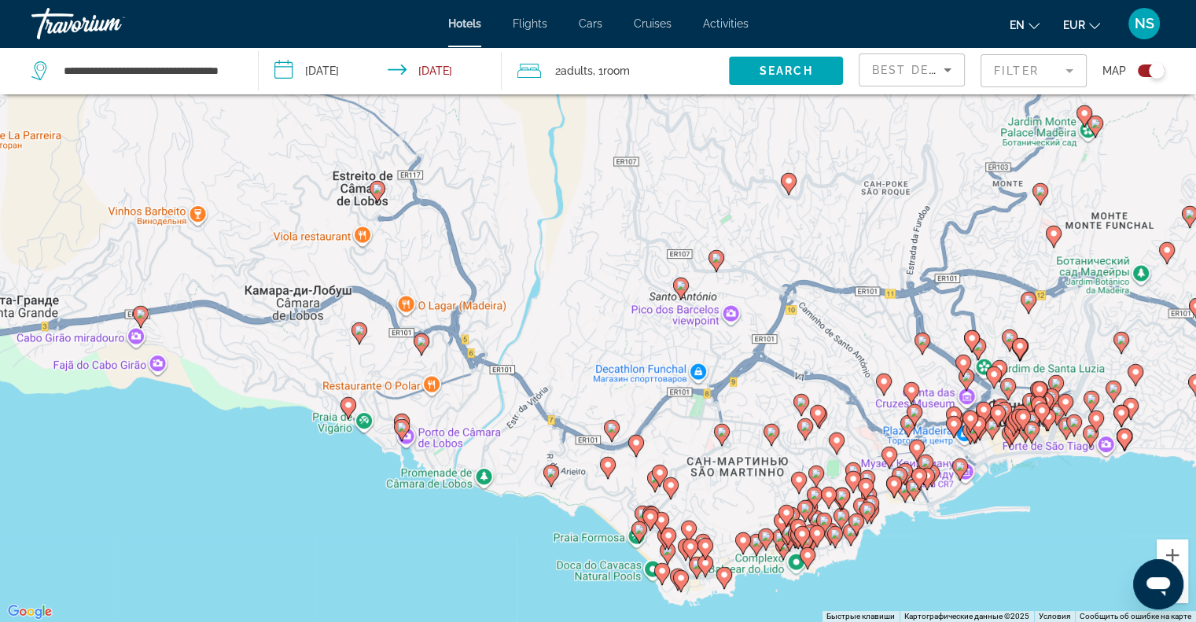
click at [895, 480] on image "Main content" at bounding box center [893, 483] width 9 height 9
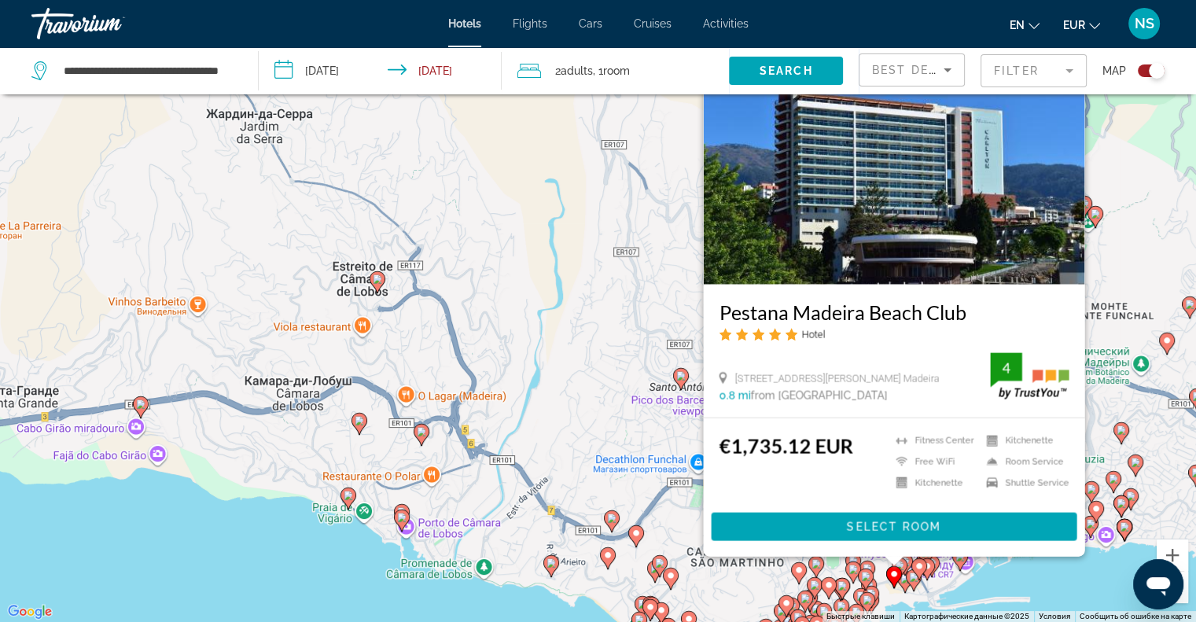
click at [220, 591] on div "Чтобы активировать перетаскивание с помощью клавиатуры, нажмите Alt + Ввод. Пос…" at bounding box center [598, 311] width 1196 height 622
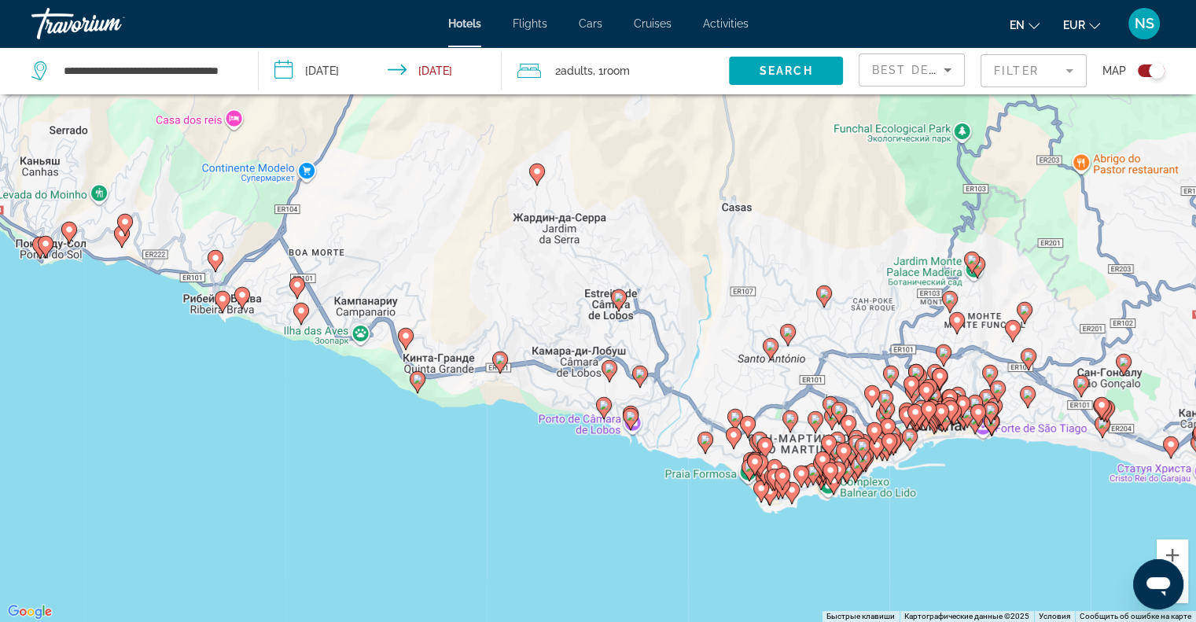
drag, startPoint x: 1138, startPoint y: 506, endPoint x: 969, endPoint y: 419, distance: 190.9
click at [976, 420] on gmp-advanced-marker "Main content" at bounding box center [978, 415] width 16 height 24
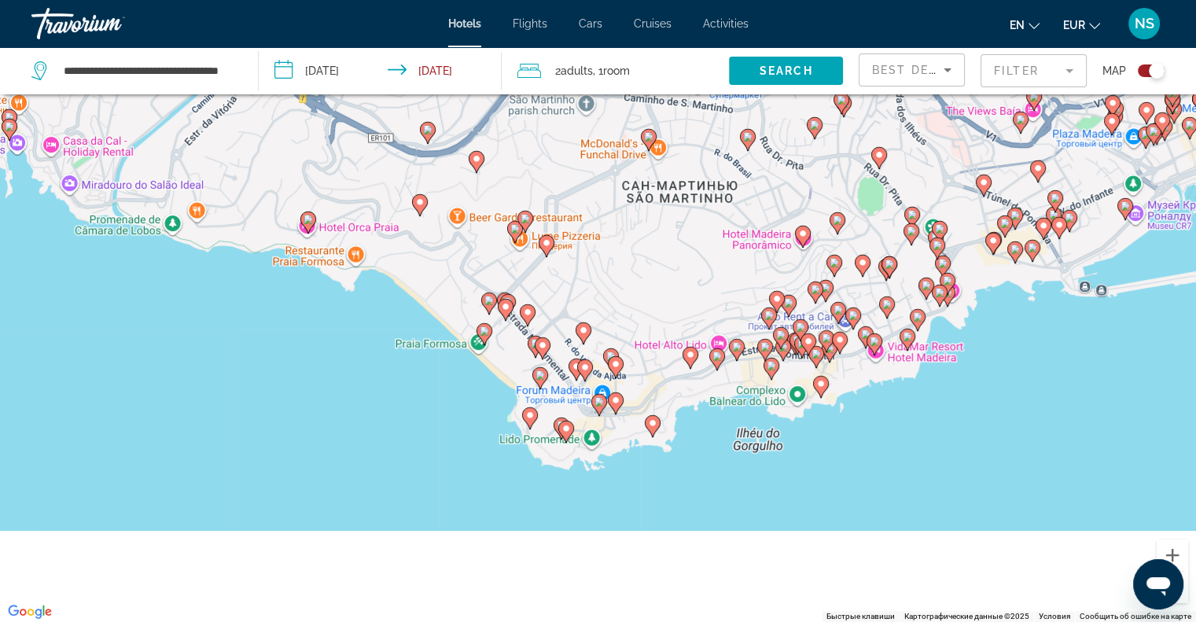
drag, startPoint x: 654, startPoint y: 506, endPoint x: 589, endPoint y: 182, distance: 330.4
click at [589, 182] on div "Чтобы активировать перетаскивание с помощью клавиатуры, нажмите Alt + Ввод. Пос…" at bounding box center [598, 311] width 1196 height 622
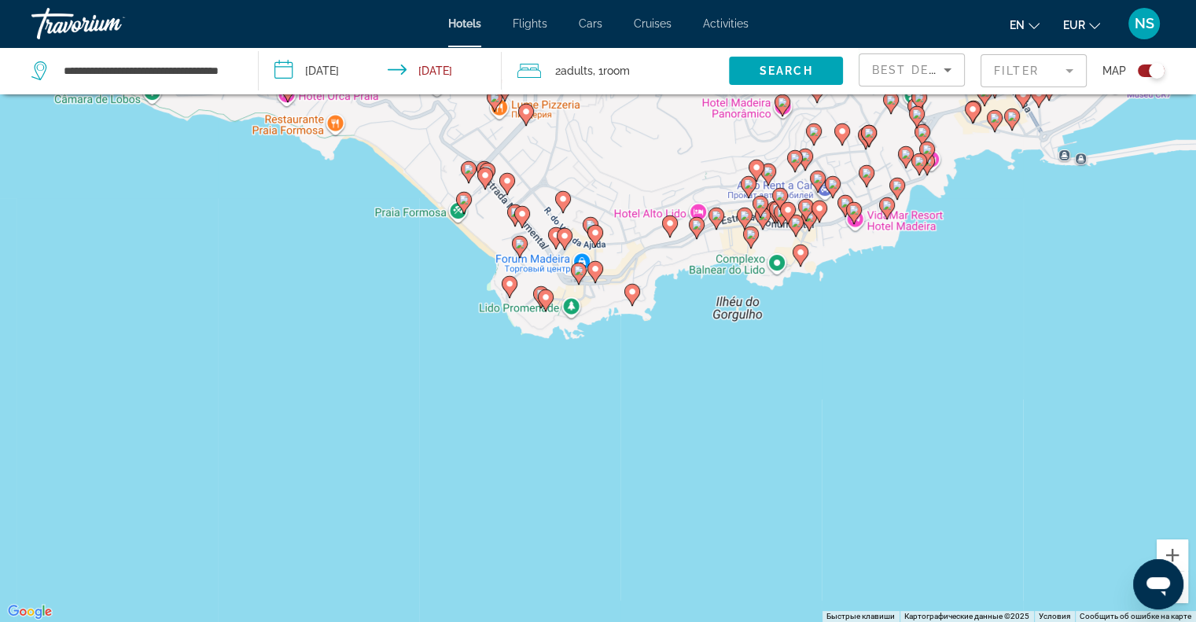
click at [510, 289] on icon "Main content" at bounding box center [509, 286] width 14 height 20
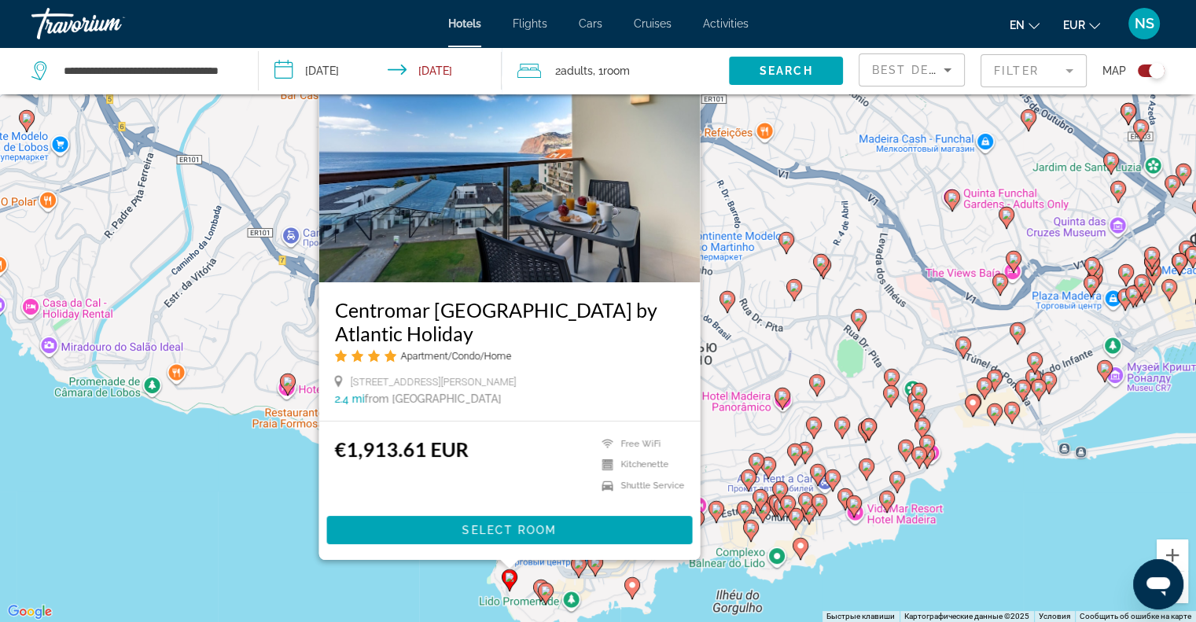
click at [277, 481] on div "Чтобы активировать перетаскивание с помощью клавиатуры, нажмите Alt + Ввод. Пос…" at bounding box center [598, 311] width 1196 height 622
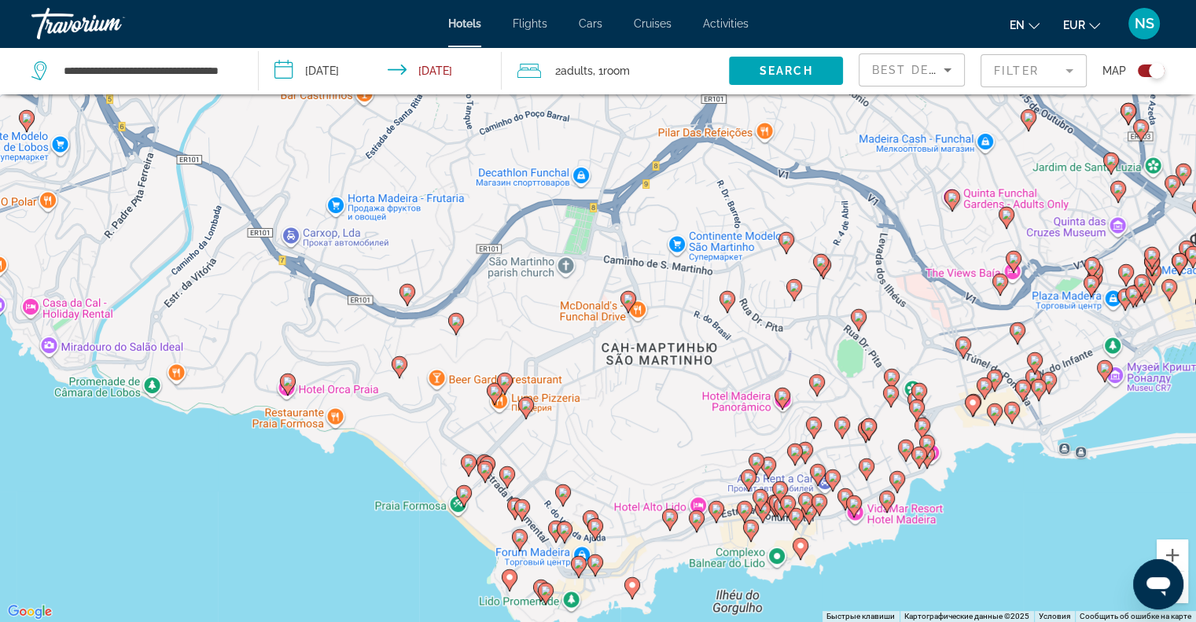
click at [459, 493] on g "Main content" at bounding box center [464, 495] width 16 height 22
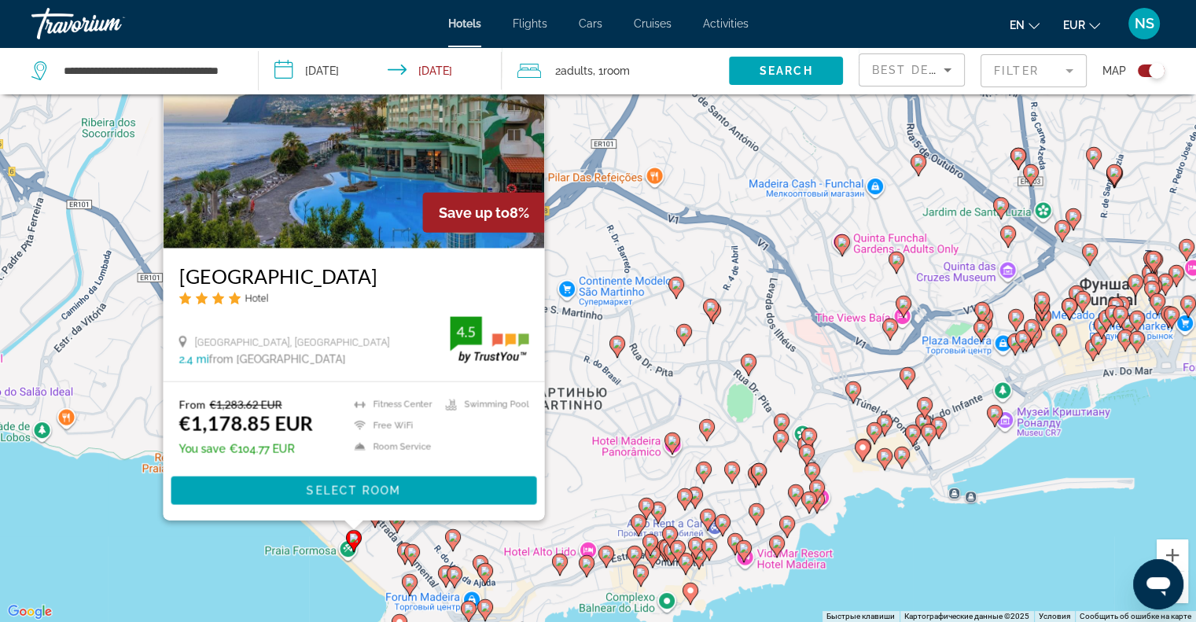
drag, startPoint x: 1016, startPoint y: 572, endPoint x: 899, endPoint y: 533, distance: 123.6
click at [899, 533] on div "Чтобы активировать перетаскивание с помощью клавиатуры, нажмите Alt + Ввод. Пос…" at bounding box center [598, 311] width 1196 height 622
click at [774, 535] on gmp-advanced-marker "Main content" at bounding box center [777, 547] width 16 height 24
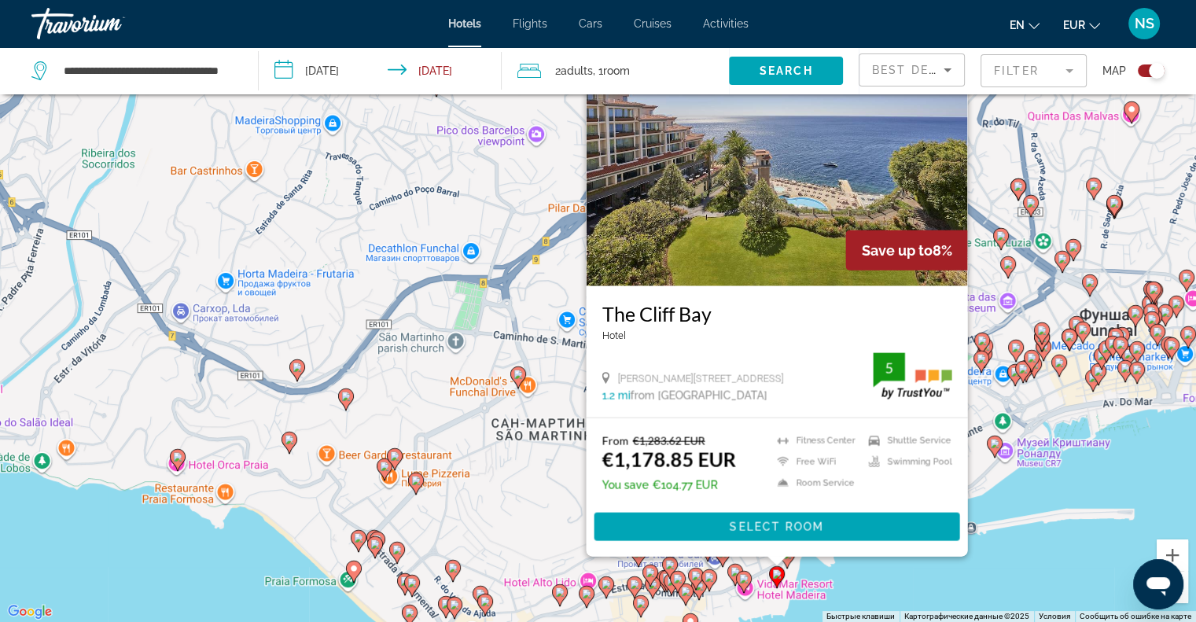
click at [868, 571] on div "Чтобы активировать перетаскивание с помощью клавиатуры, нажмите Alt + Ввод. Пос…" at bounding box center [598, 311] width 1196 height 622
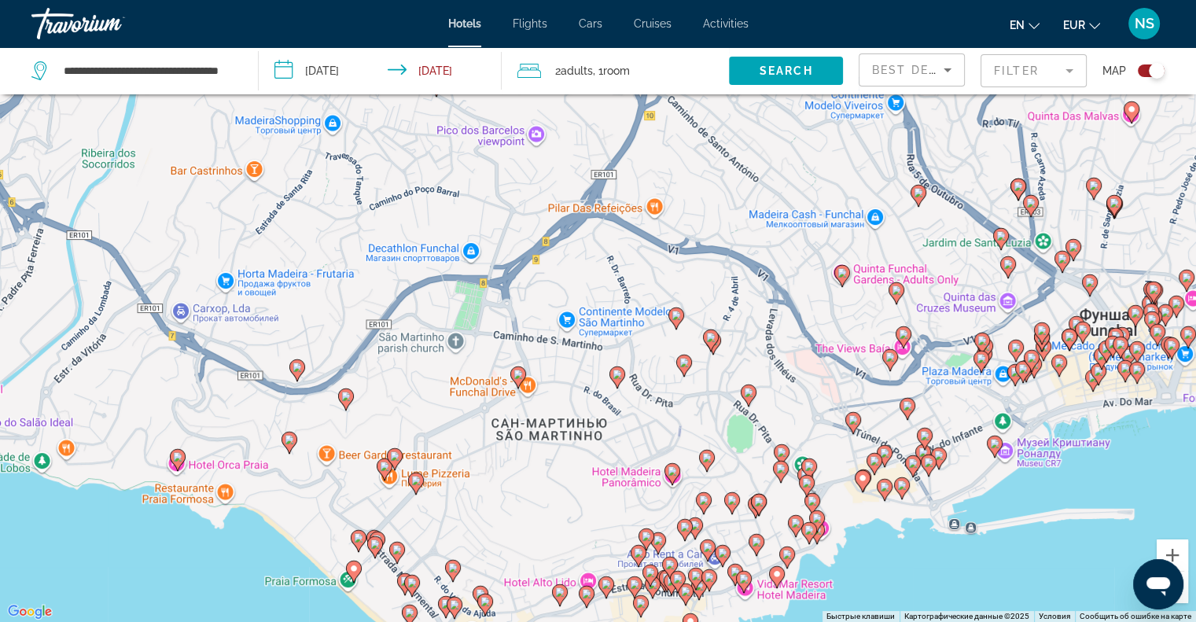
click at [815, 534] on icon "Main content" at bounding box center [809, 532] width 16 height 22
